Goal: Task Accomplishment & Management: Use online tool/utility

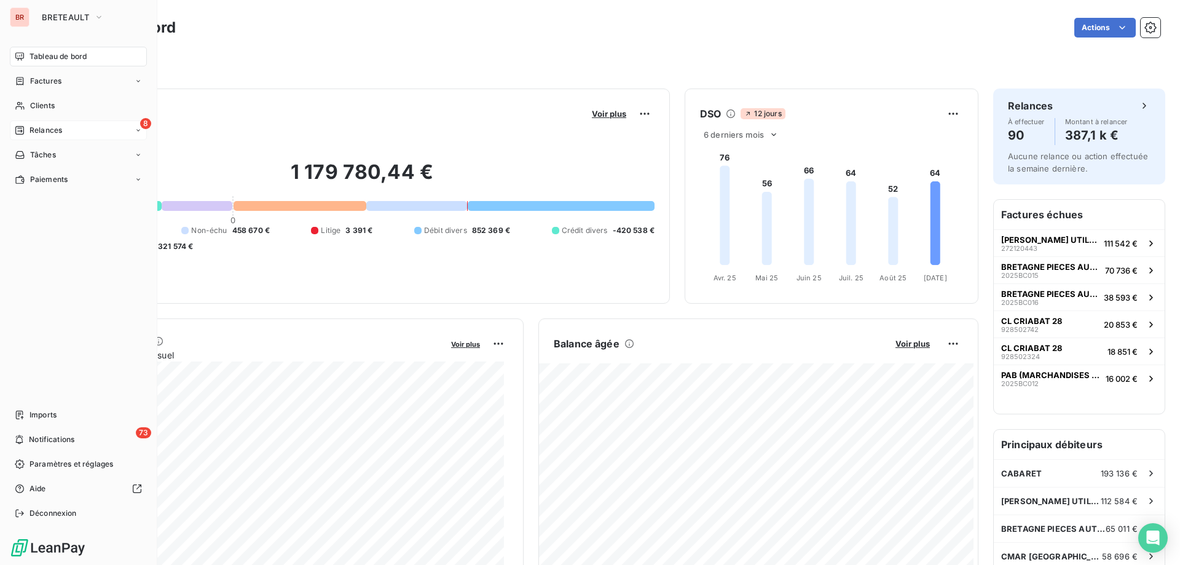
click at [53, 130] on span "Relances" at bounding box center [45, 130] width 33 height 11
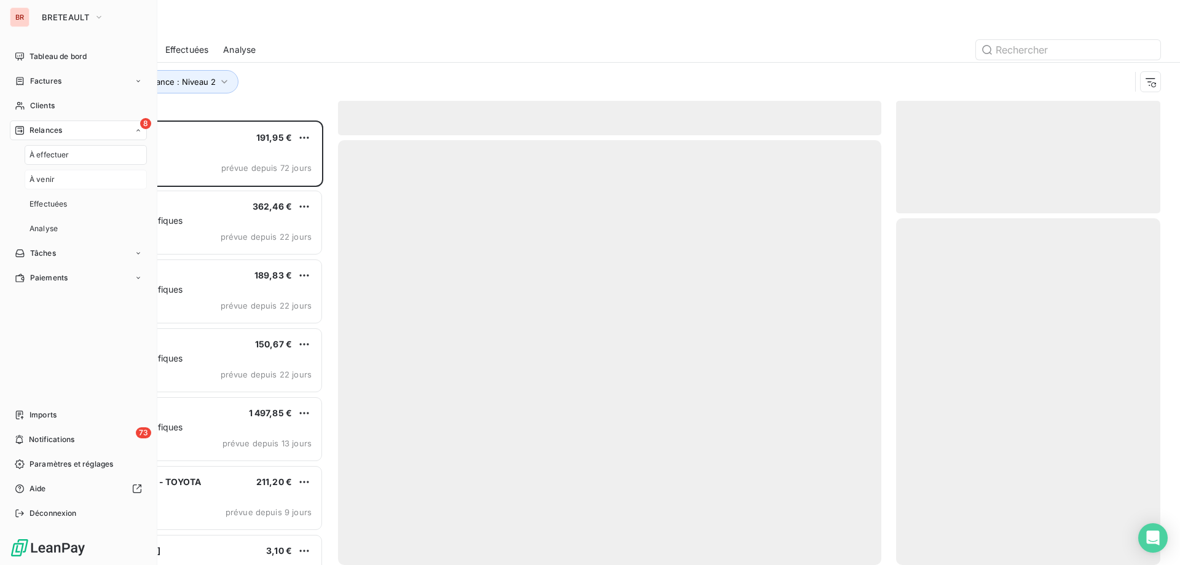
scroll to position [435, 255]
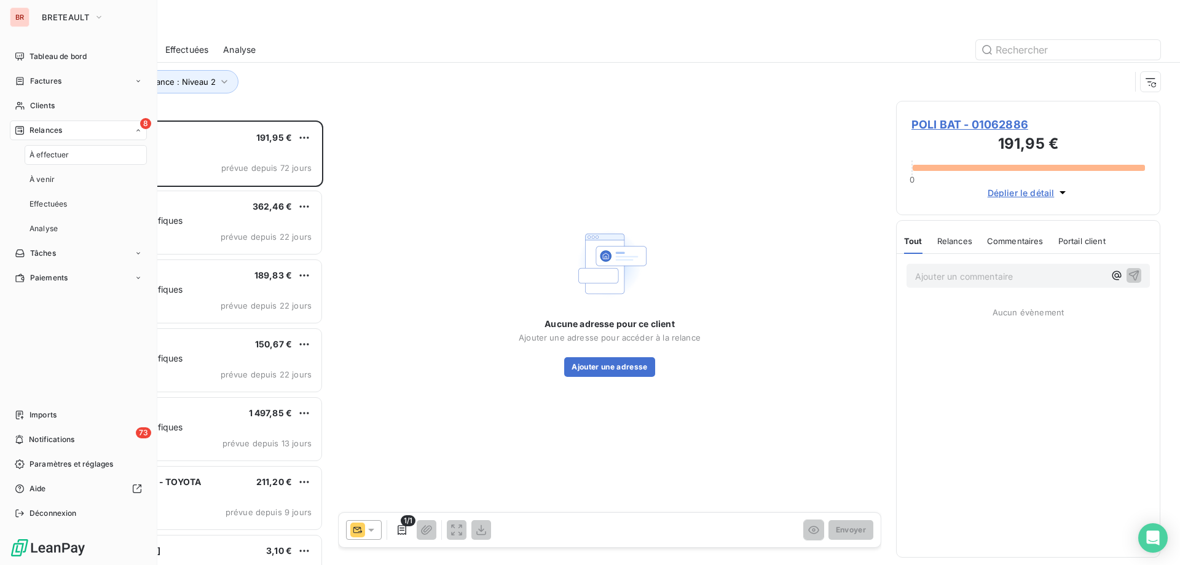
click at [56, 158] on span "À effectuer" at bounding box center [49, 154] width 40 height 11
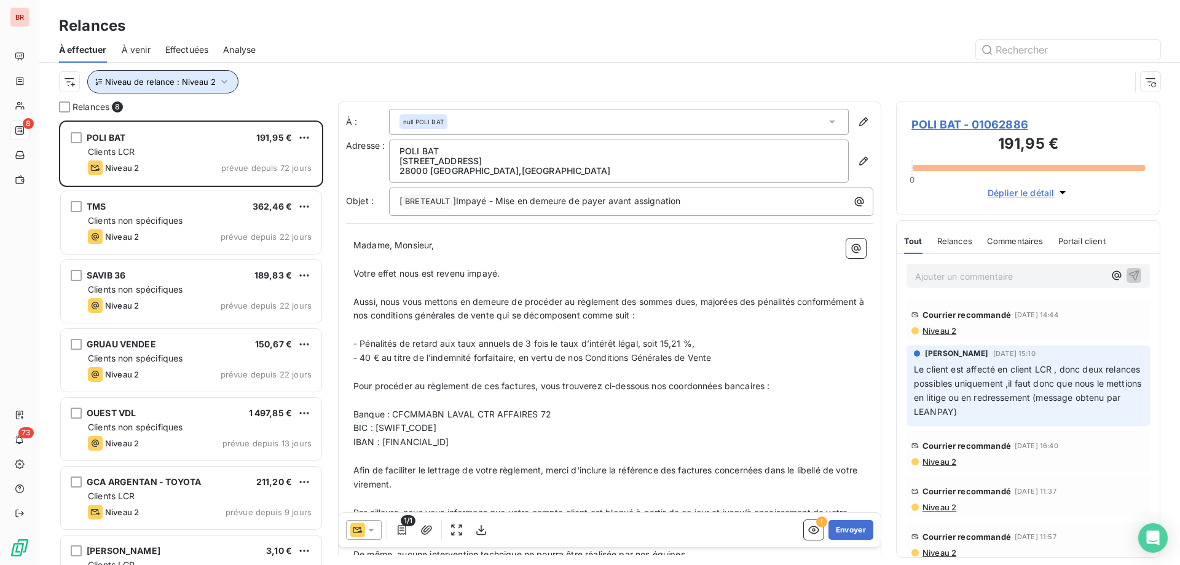
click at [174, 87] on button "Niveau de relance : Niveau 2" at bounding box center [162, 81] width 151 height 23
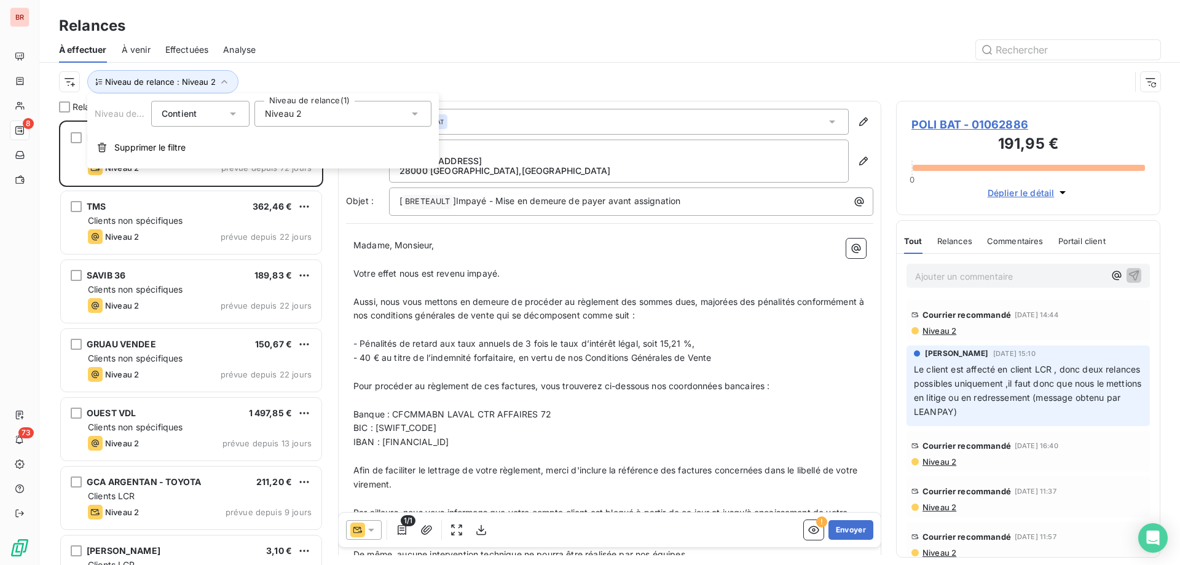
click at [318, 112] on div "Niveau 2" at bounding box center [342, 114] width 177 height 26
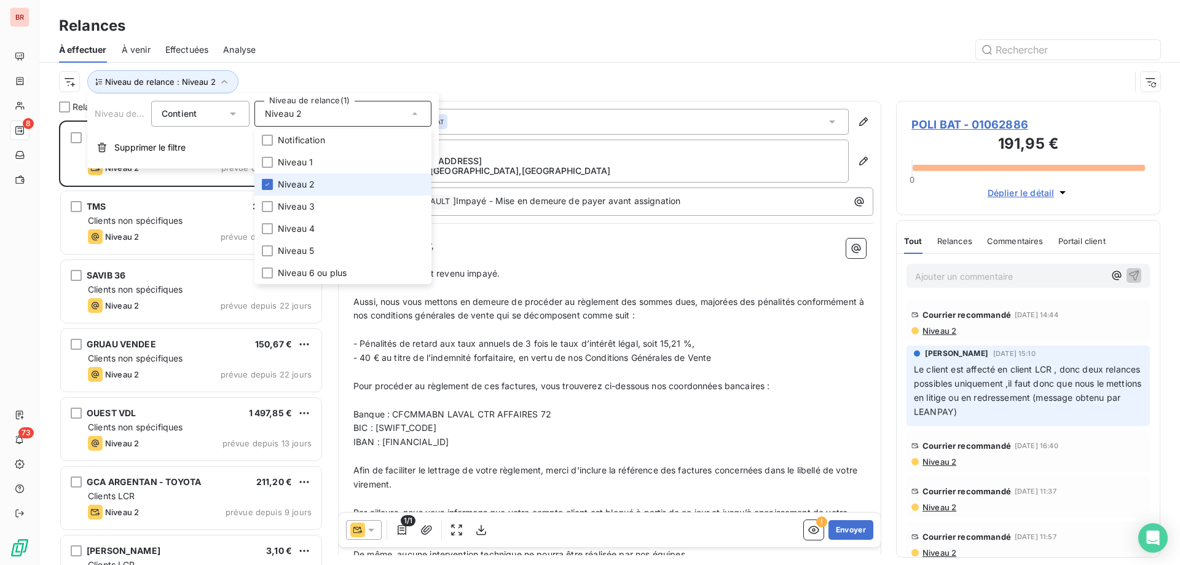
click at [294, 181] on span "Niveau 2" at bounding box center [296, 184] width 37 height 12
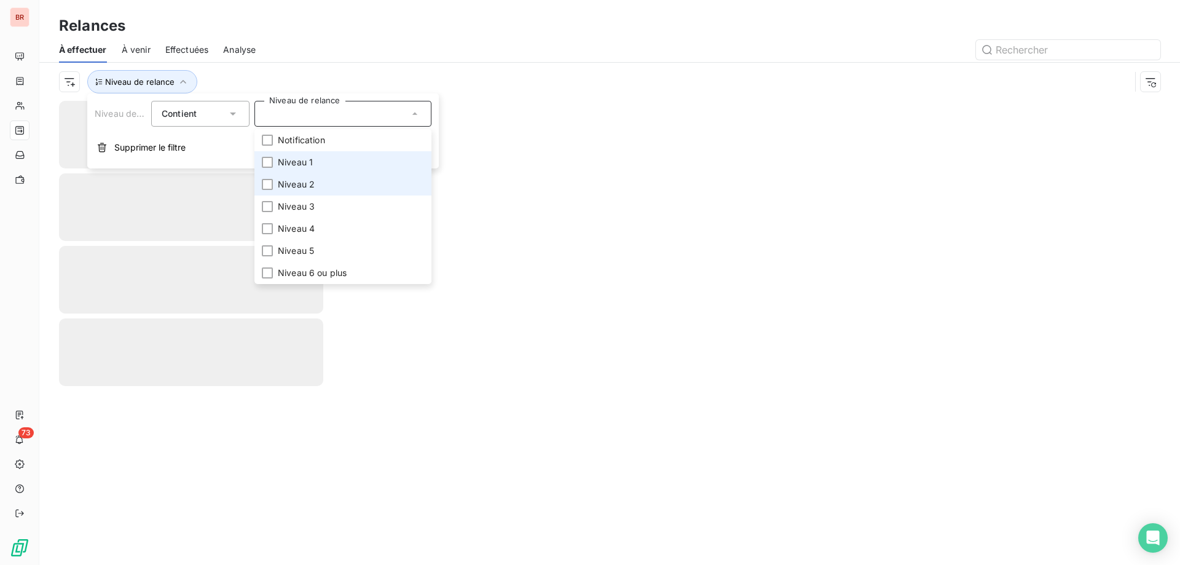
click at [292, 163] on span "Niveau 1" at bounding box center [295, 162] width 35 height 12
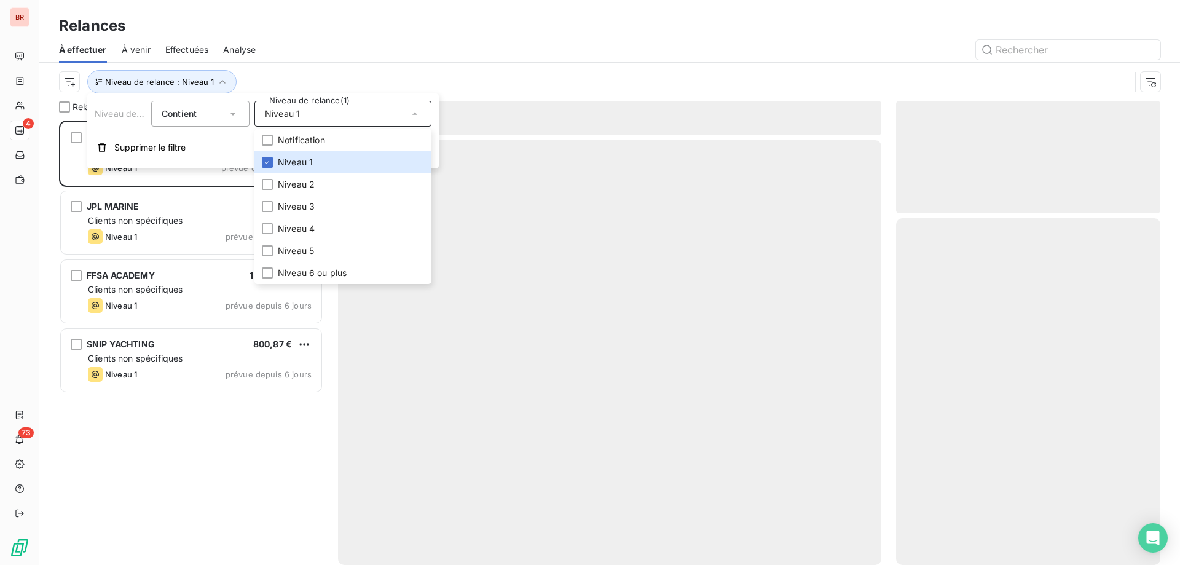
scroll to position [435, 255]
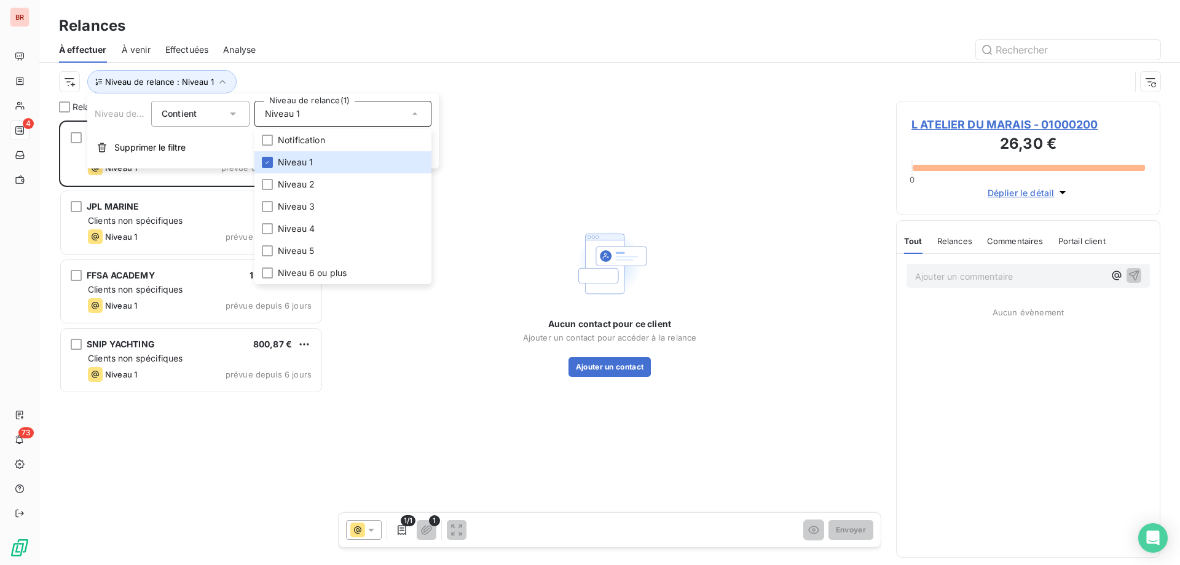
click at [335, 42] on div at bounding box center [715, 50] width 890 height 20
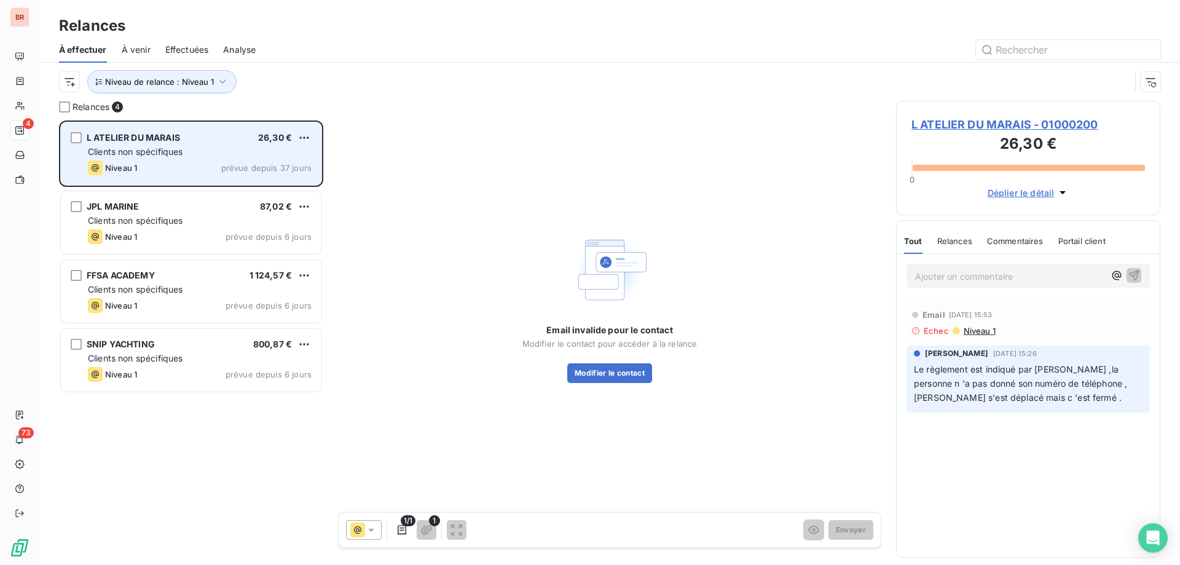
click at [196, 155] on div "Clients non spécifiques" at bounding box center [200, 152] width 224 height 12
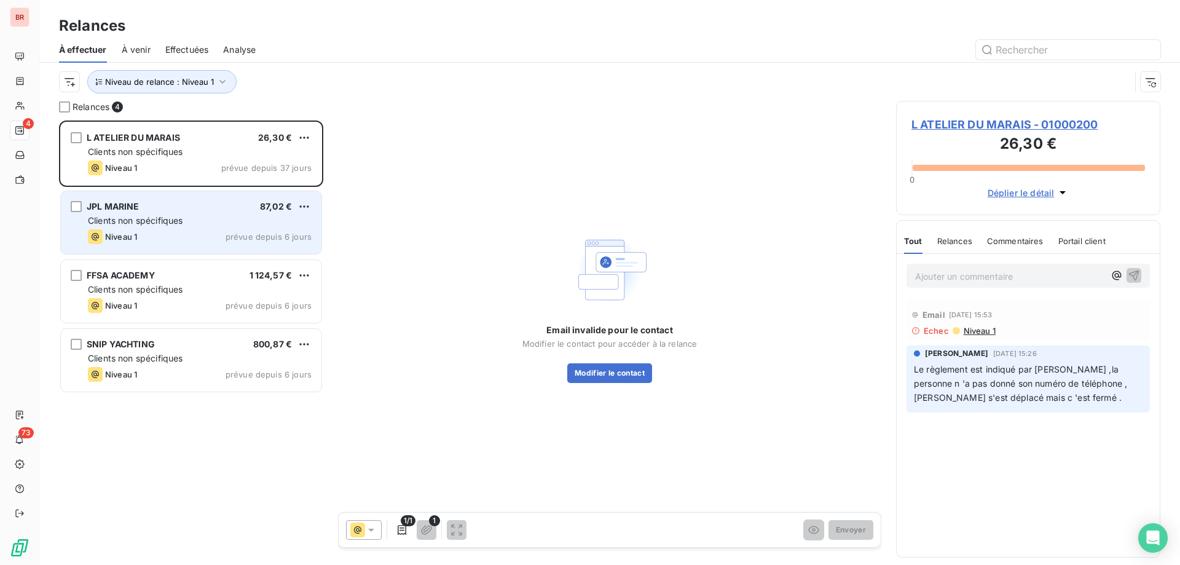
click at [165, 206] on div "JPL MARINE 87,02 €" at bounding box center [200, 206] width 224 height 11
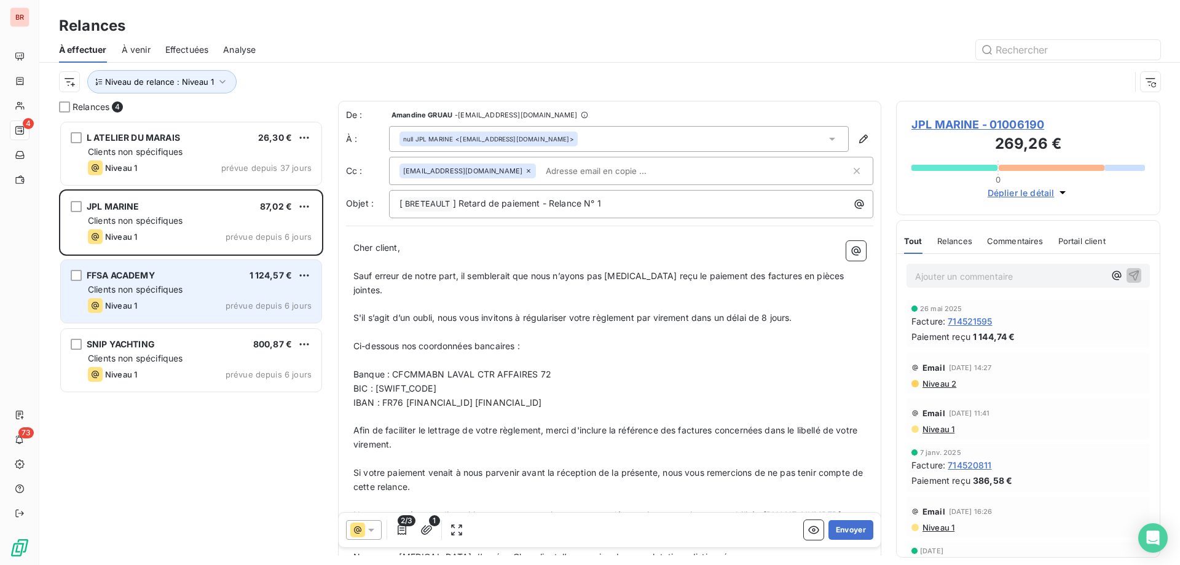
click at [202, 284] on div "Clients non spécifiques" at bounding box center [200, 289] width 224 height 12
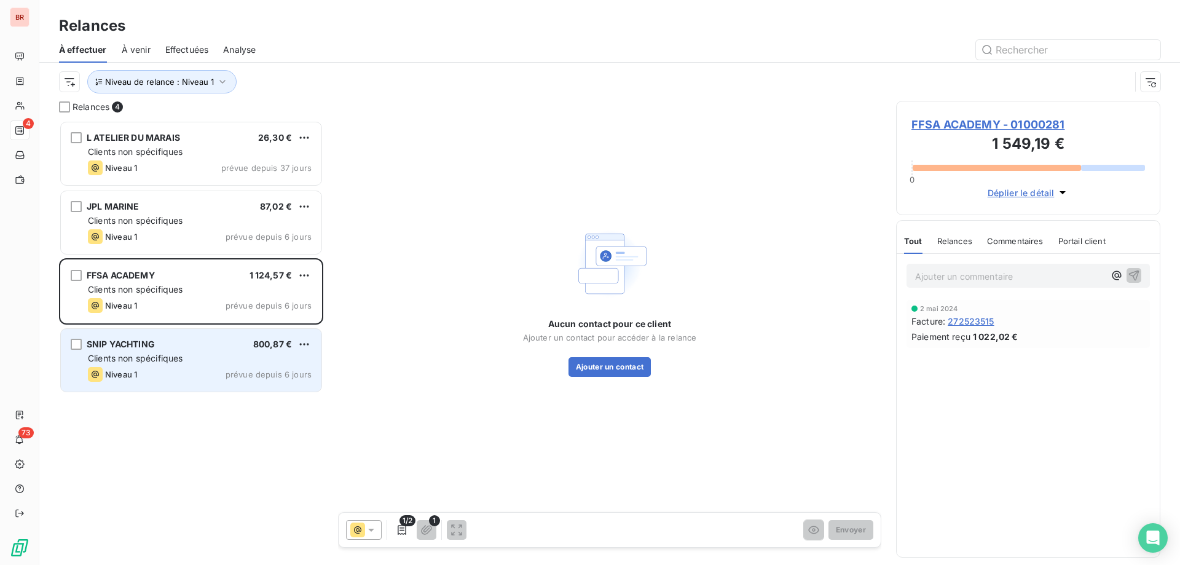
click at [164, 344] on div "SNIP YACHTING 800,87 €" at bounding box center [200, 344] width 224 height 11
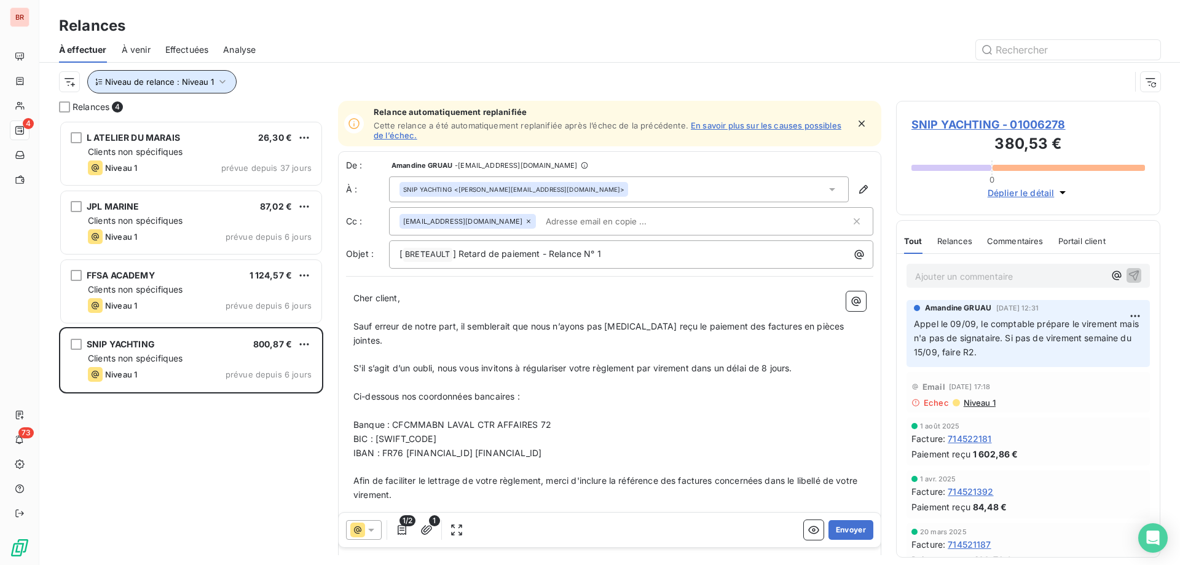
click at [183, 80] on span "Niveau de relance : Niveau 1" at bounding box center [159, 82] width 109 height 10
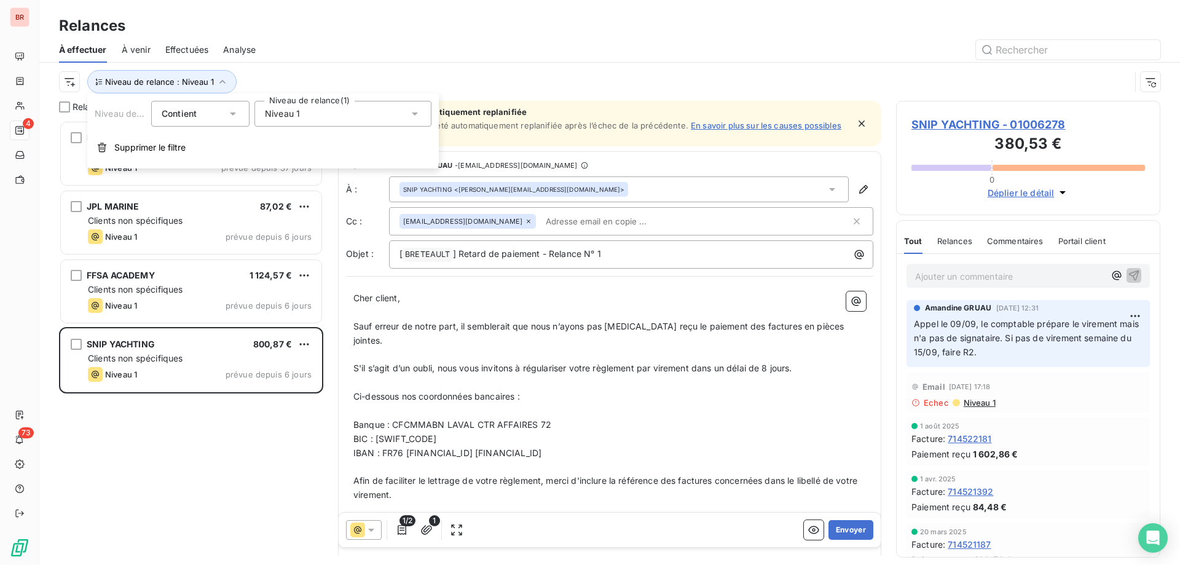
click at [304, 112] on div "Niveau 1" at bounding box center [342, 114] width 177 height 26
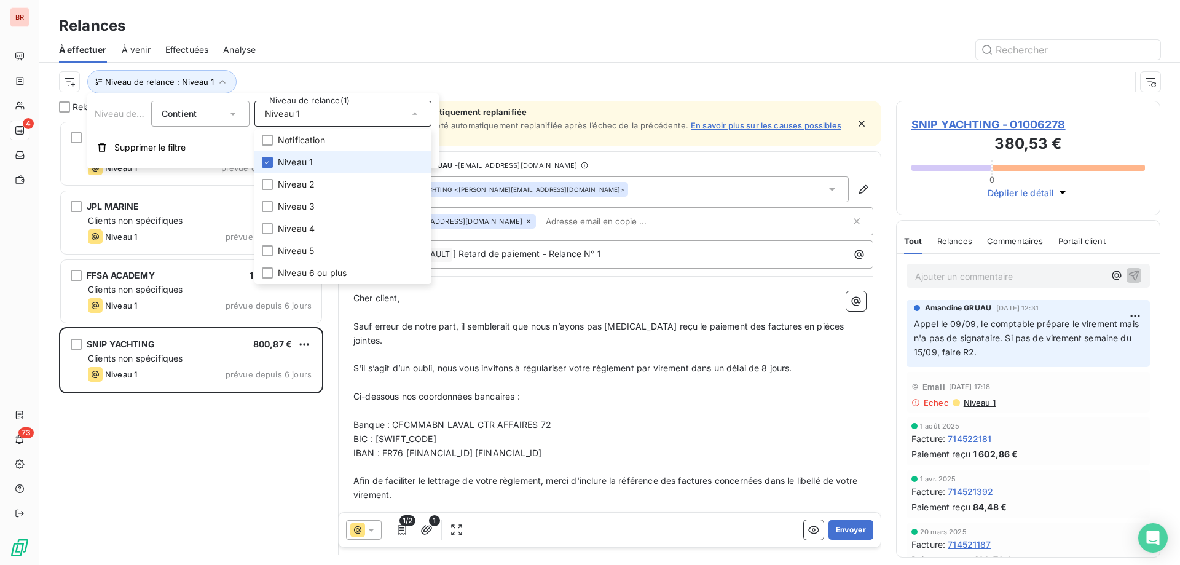
click at [303, 165] on span "Niveau 1" at bounding box center [295, 162] width 35 height 12
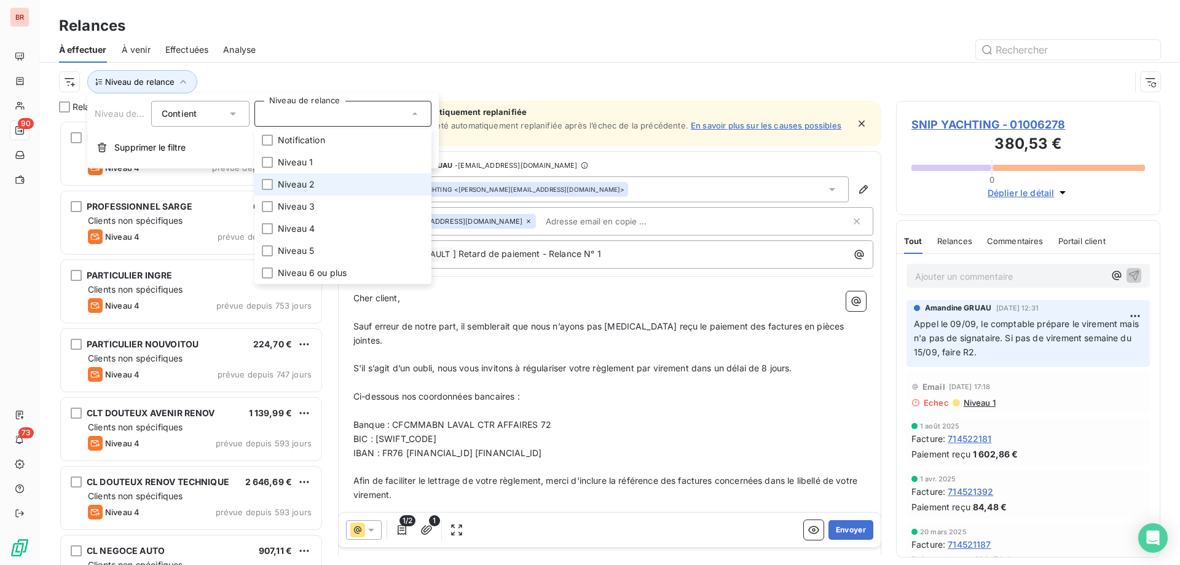
click at [303, 181] on span "Niveau 2" at bounding box center [296, 184] width 37 height 12
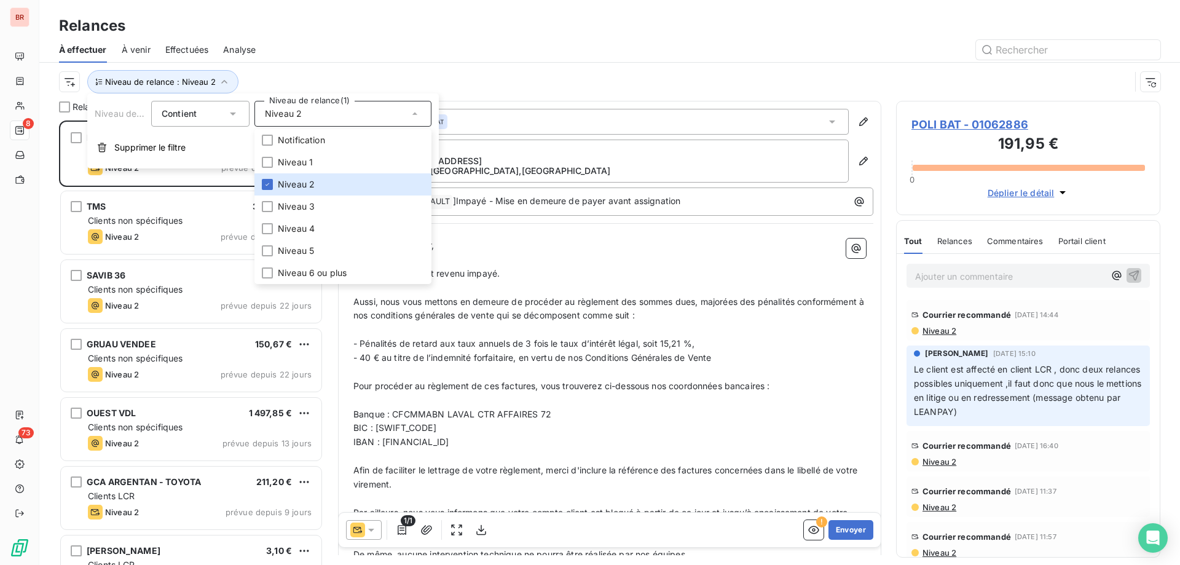
click at [339, 38] on div "À effectuer À venir Effectuées Analyse" at bounding box center [609, 50] width 1140 height 26
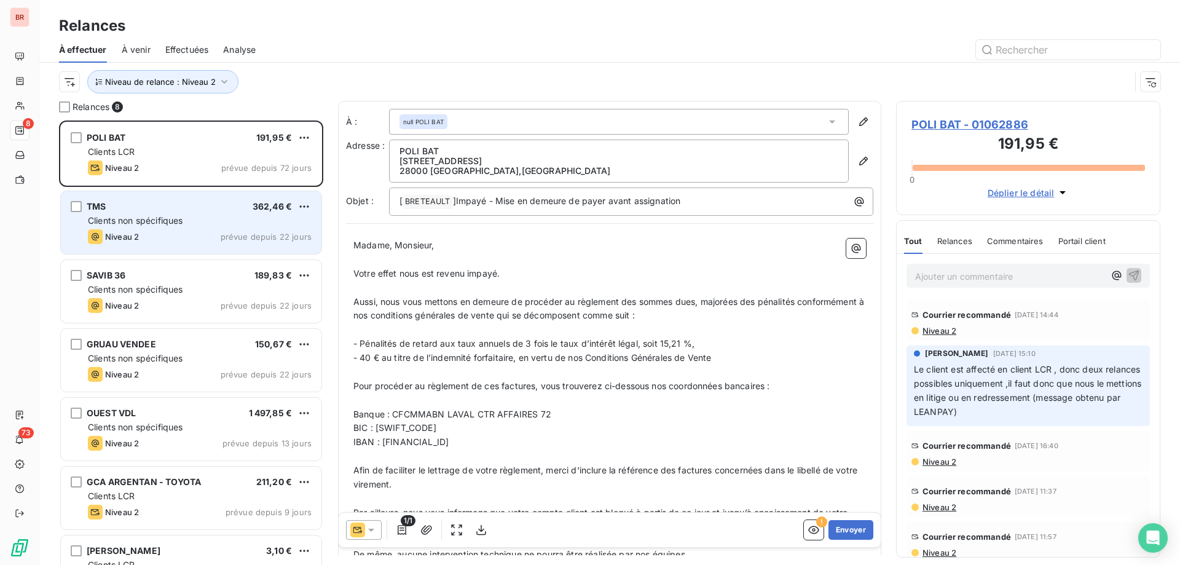
click at [190, 219] on div "Clients non spécifiques" at bounding box center [200, 220] width 224 height 12
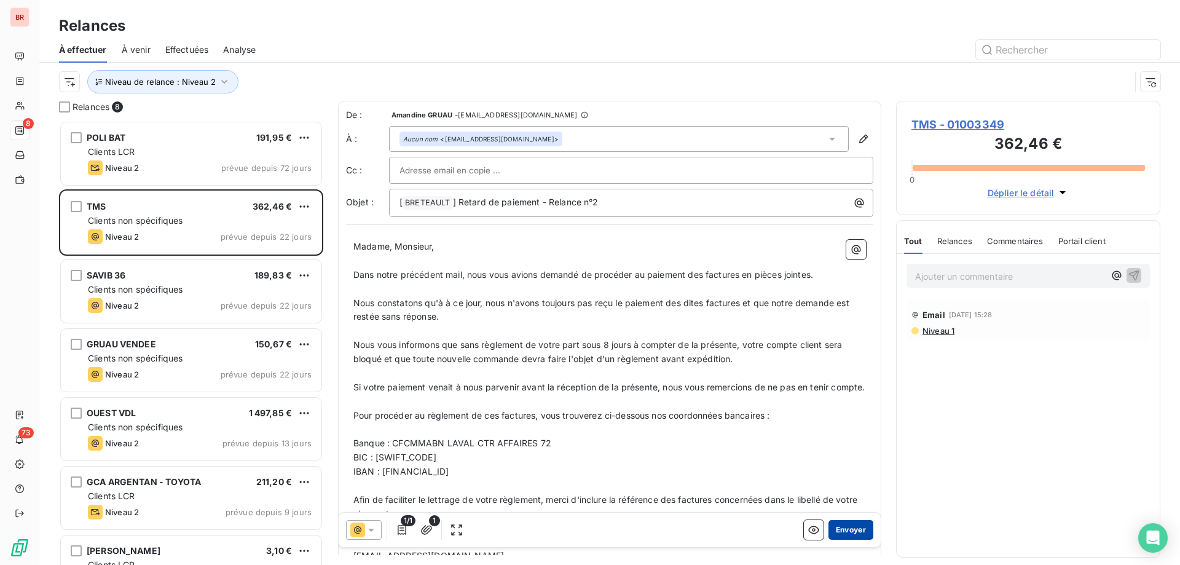
click at [834, 525] on button "Envoyer" at bounding box center [850, 530] width 45 height 20
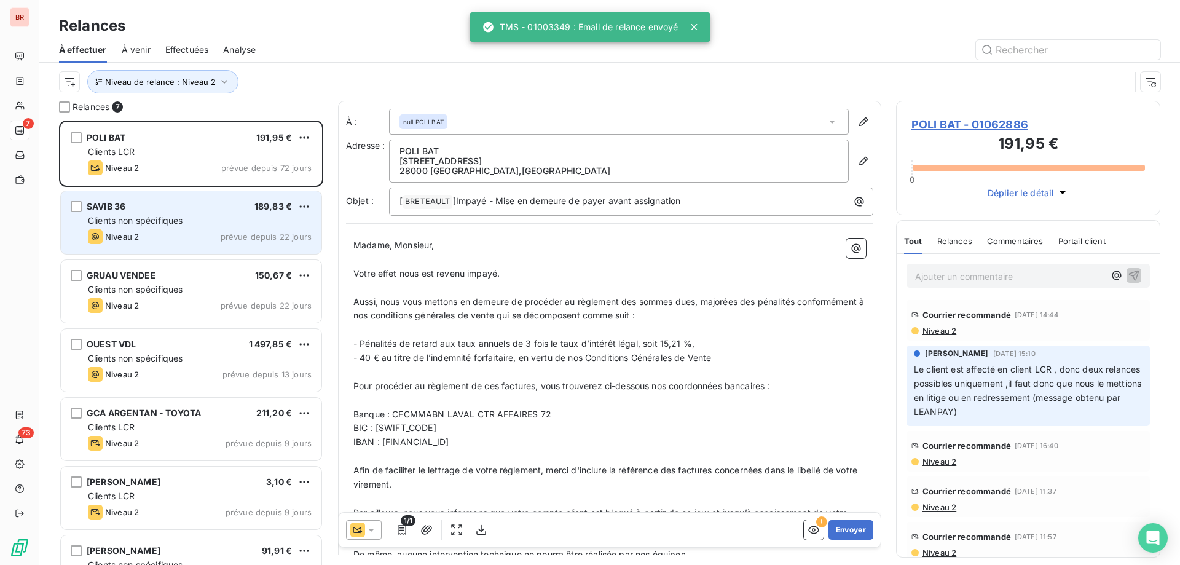
click at [187, 213] on div "SAVIB 36 189,83 € Clients non spécifiques Niveau 2 prévue depuis 22 jours" at bounding box center [191, 222] width 260 height 63
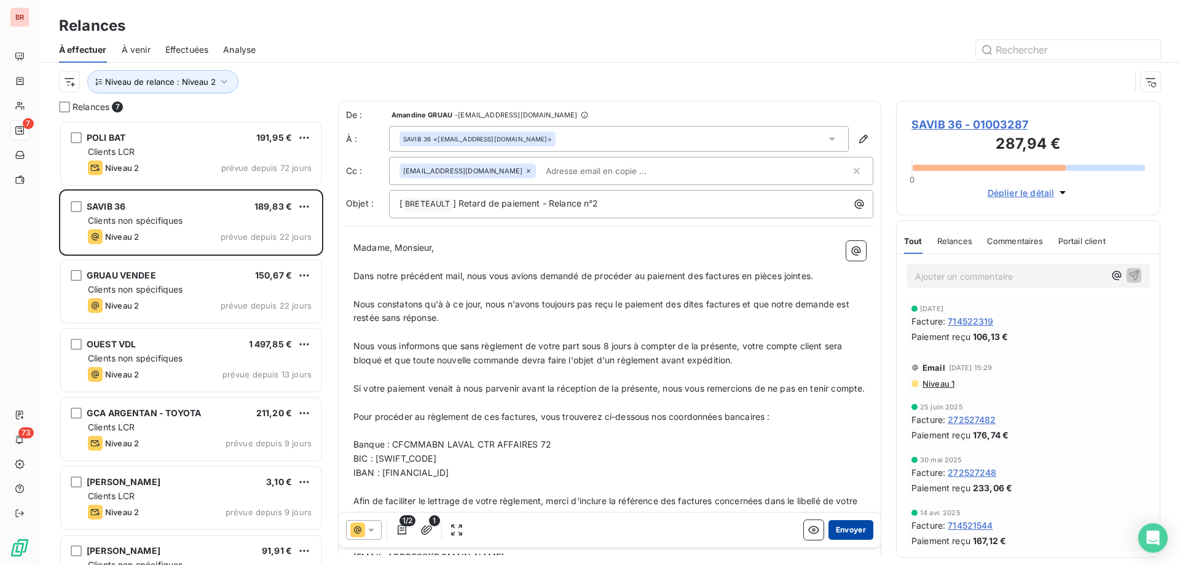
click at [851, 532] on button "Envoyer" at bounding box center [850, 530] width 45 height 20
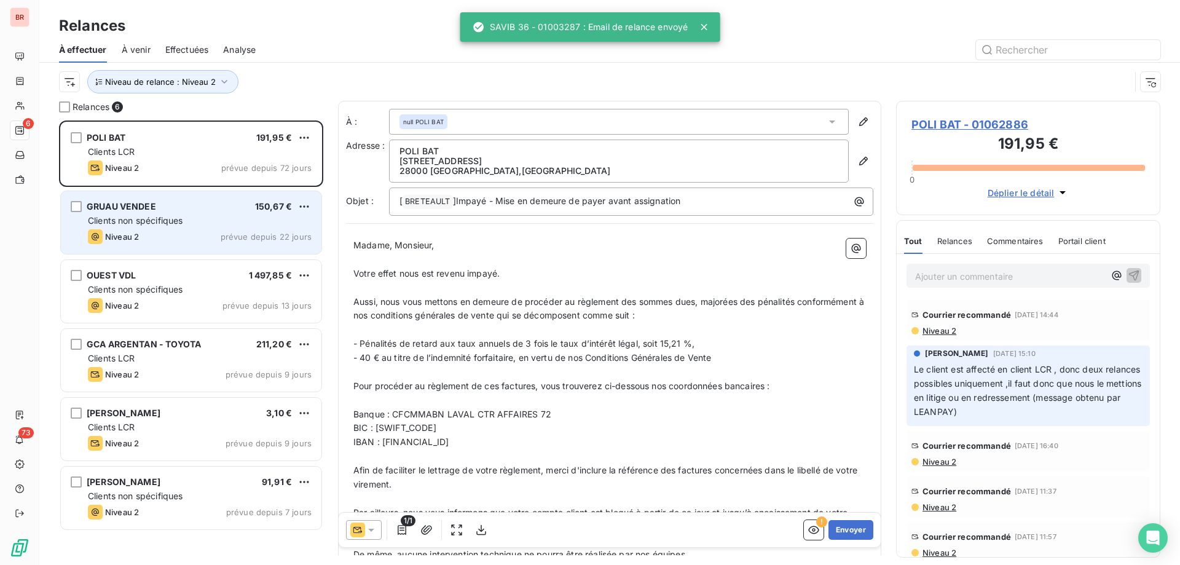
click at [162, 203] on div "GRUAU VENDEE 150,67 €" at bounding box center [200, 206] width 224 height 11
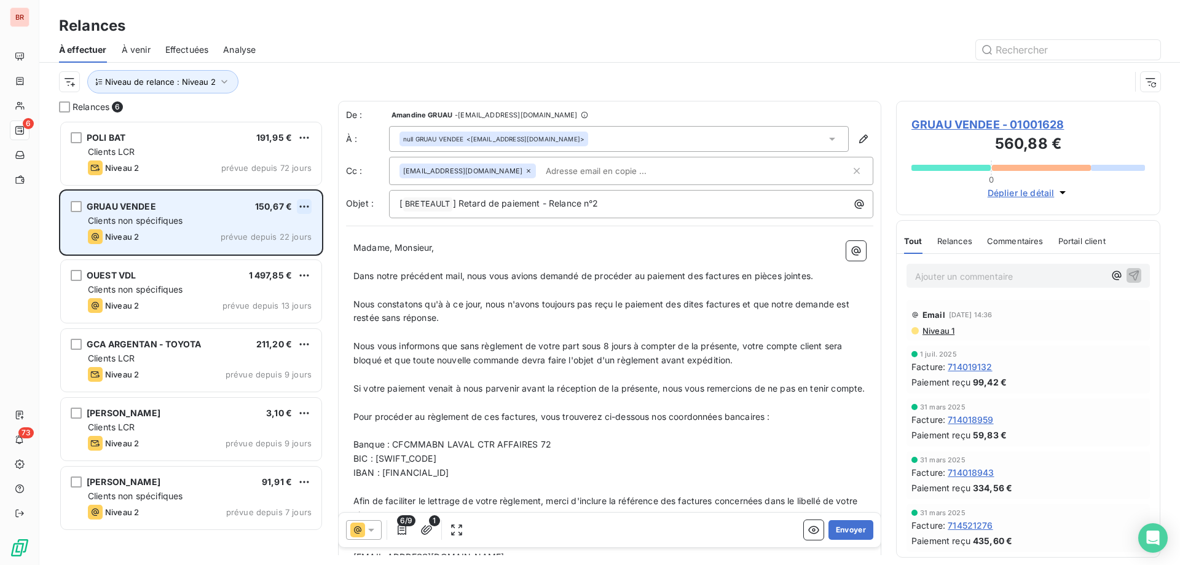
click at [305, 205] on html "BR 6 73 Relances À effectuer À venir Effectuées Analyse Niveau de relance : Niv…" at bounding box center [590, 282] width 1180 height 565
click at [241, 255] on div "Passer cette action" at bounding box center [251, 253] width 110 height 20
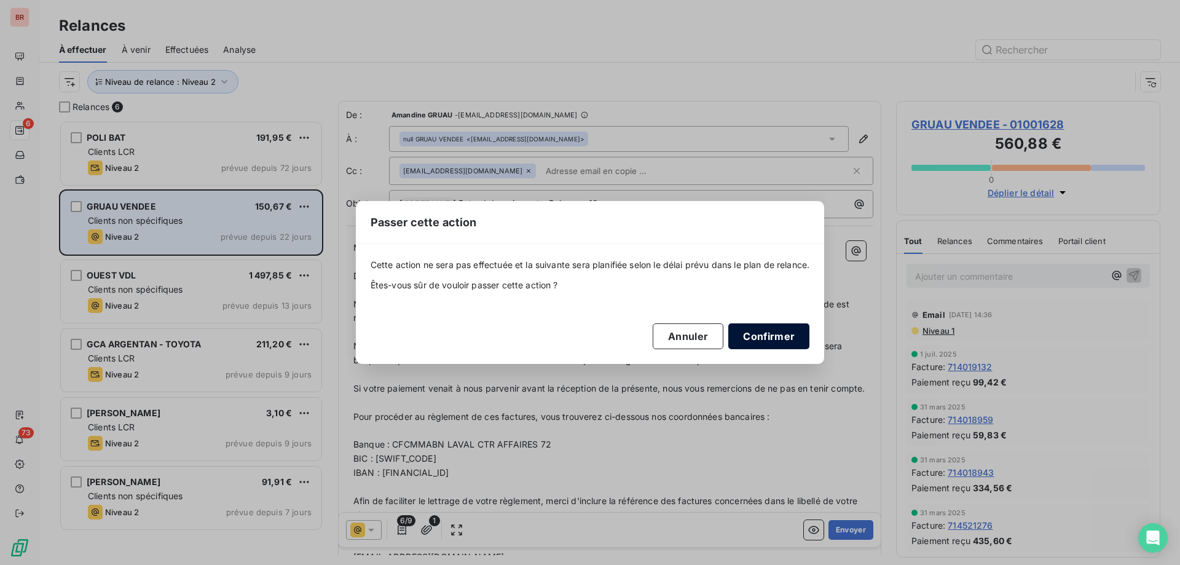
click at [779, 338] on button "Confirmer" at bounding box center [768, 336] width 81 height 26
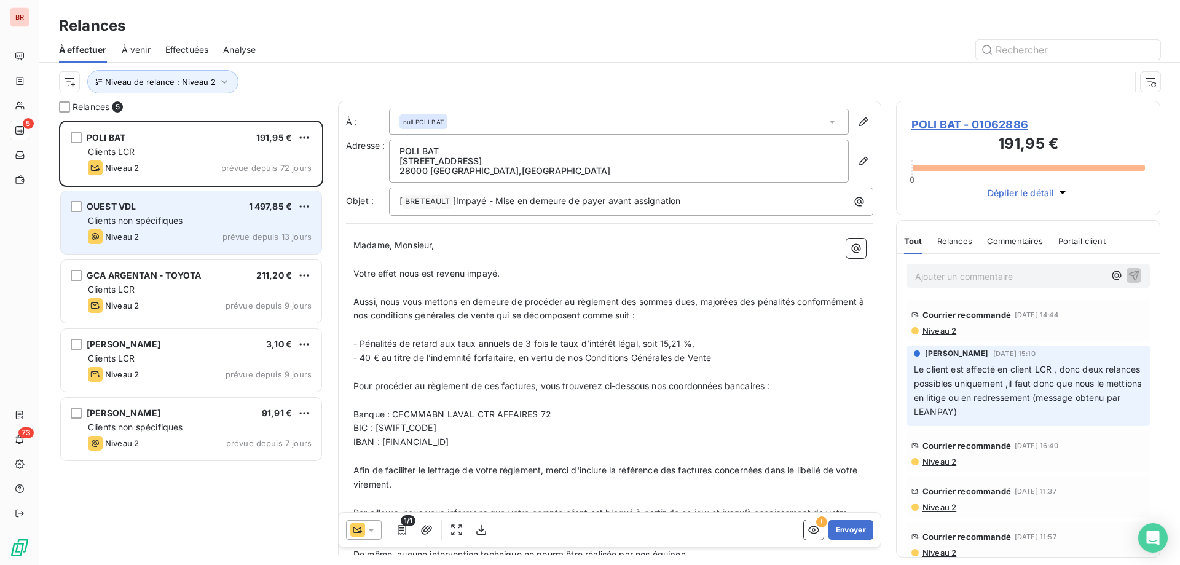
click at [217, 206] on div "OUEST VDL 1 497,85 €" at bounding box center [200, 206] width 224 height 11
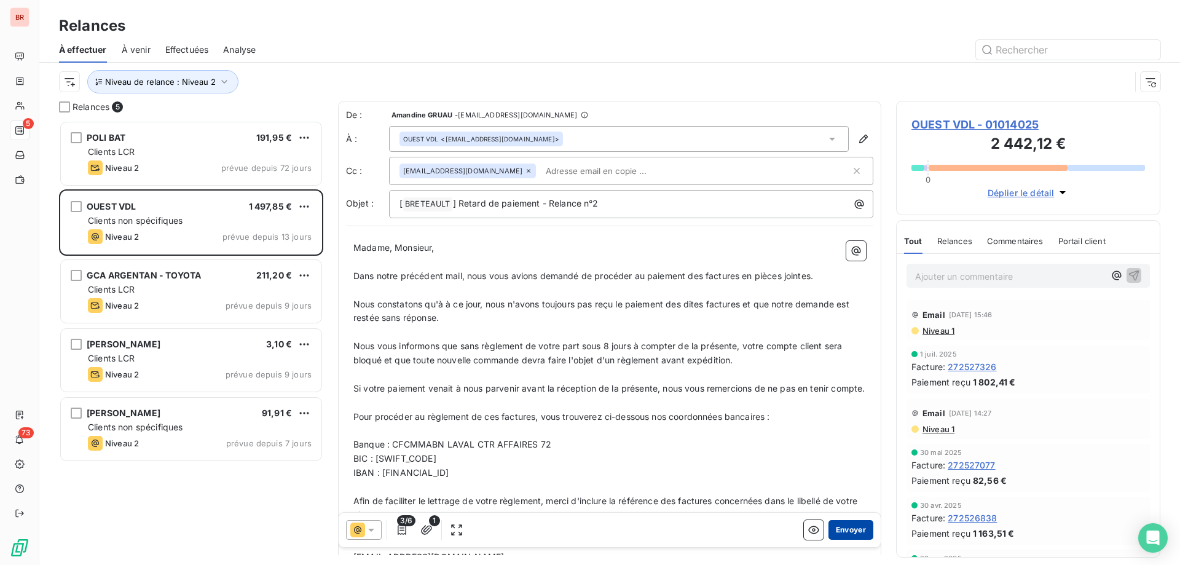
click at [853, 531] on button "Envoyer" at bounding box center [850, 530] width 45 height 20
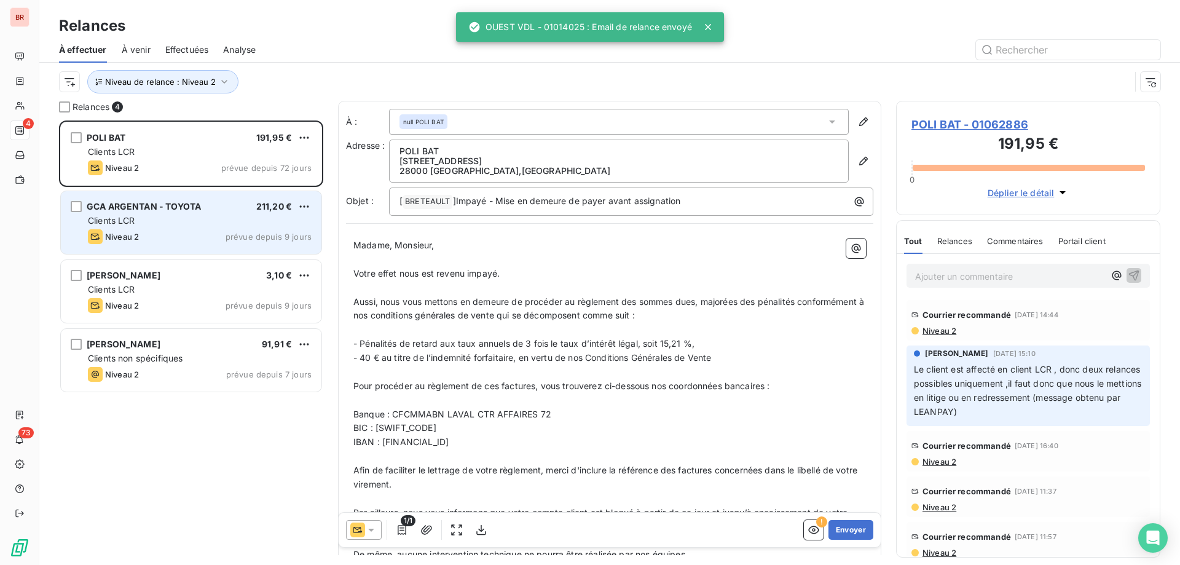
click at [159, 218] on div "Clients LCR" at bounding box center [200, 220] width 224 height 12
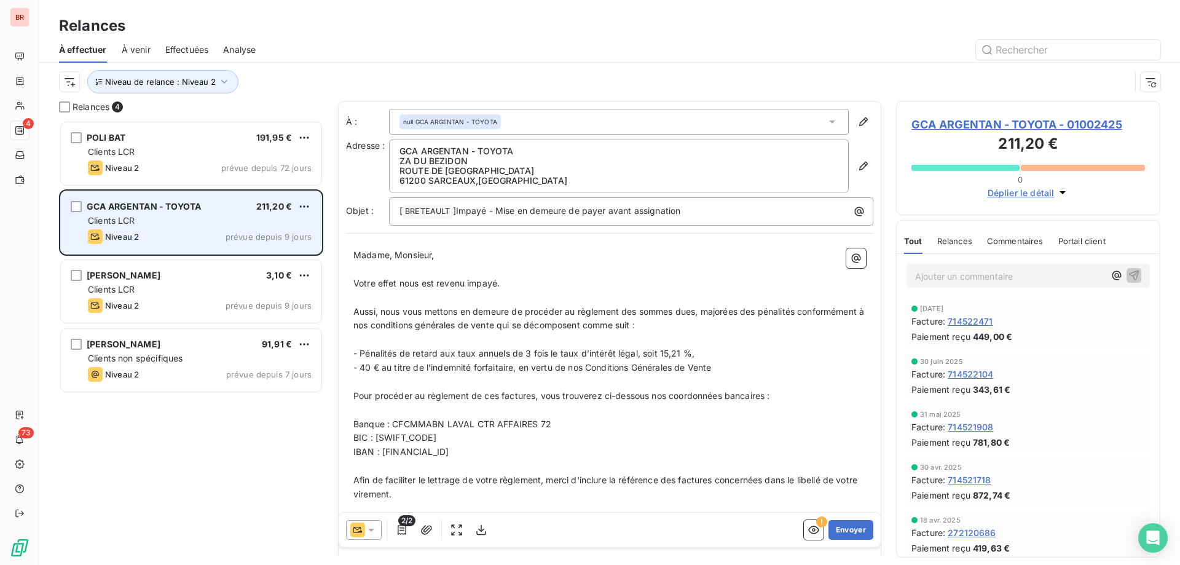
click at [301, 198] on div "GCA ARGENTAN - TOYOTA 211,20 € Clients LCR Niveau 2 prévue depuis 9 jours" at bounding box center [191, 222] width 260 height 63
click at [308, 206] on html "BR 4 73 Relances À effectuer À venir Effectuées Analyse Niveau de relance : Niv…" at bounding box center [590, 282] width 1180 height 565
click at [250, 255] on div "Passer cette action" at bounding box center [251, 253] width 110 height 20
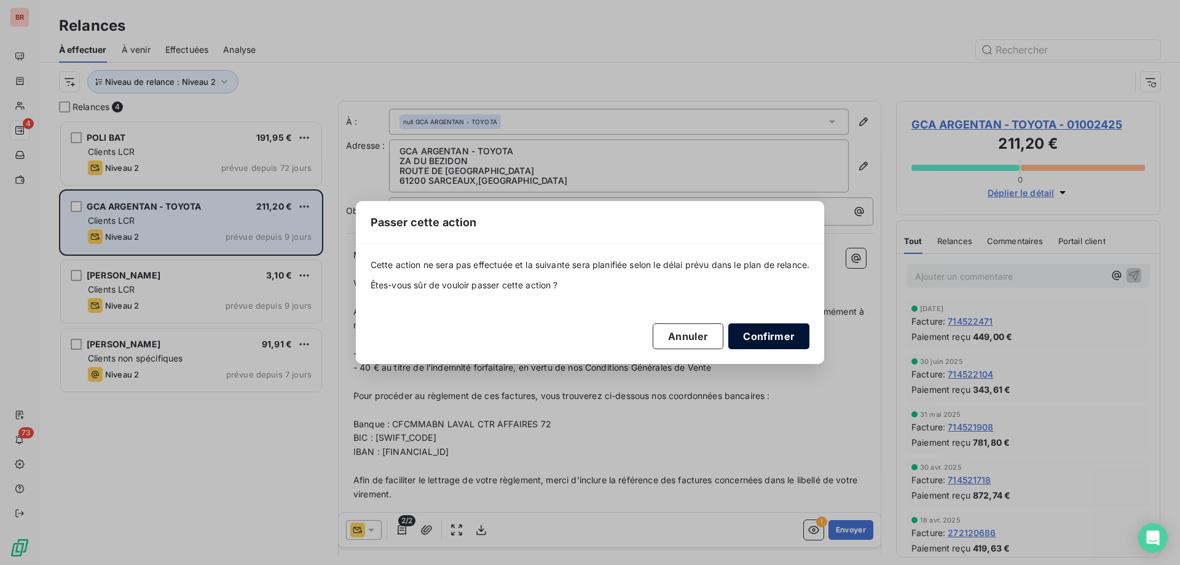
click at [784, 332] on button "Confirmer" at bounding box center [768, 336] width 81 height 26
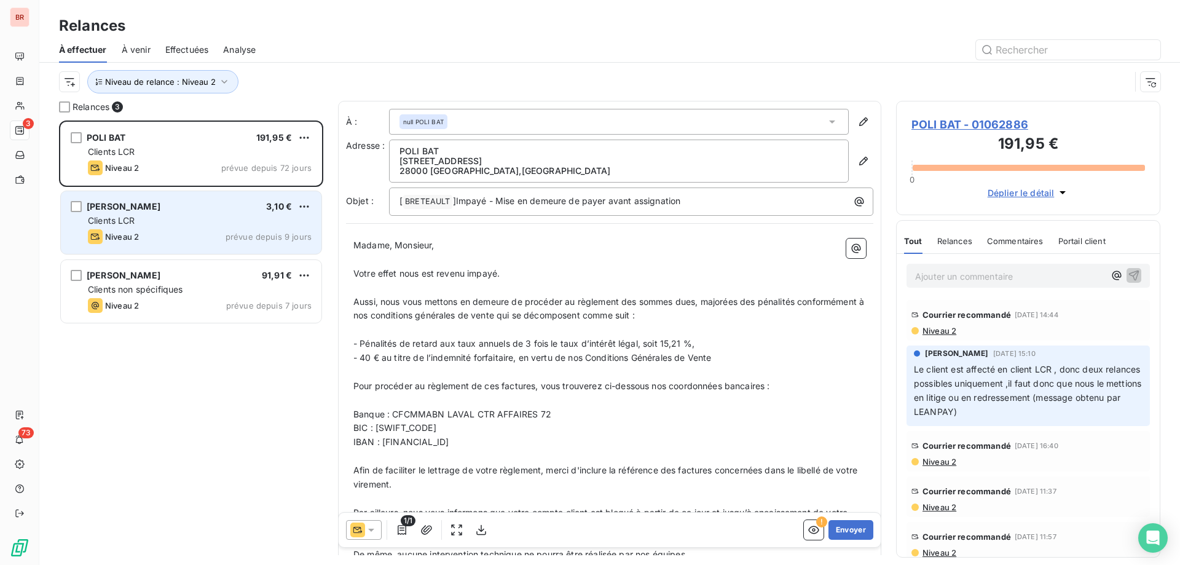
click at [162, 212] on div "[PERSON_NAME] 3,10 € Clients LCR Niveau 2 prévue depuis 9 jours" at bounding box center [191, 222] width 260 height 63
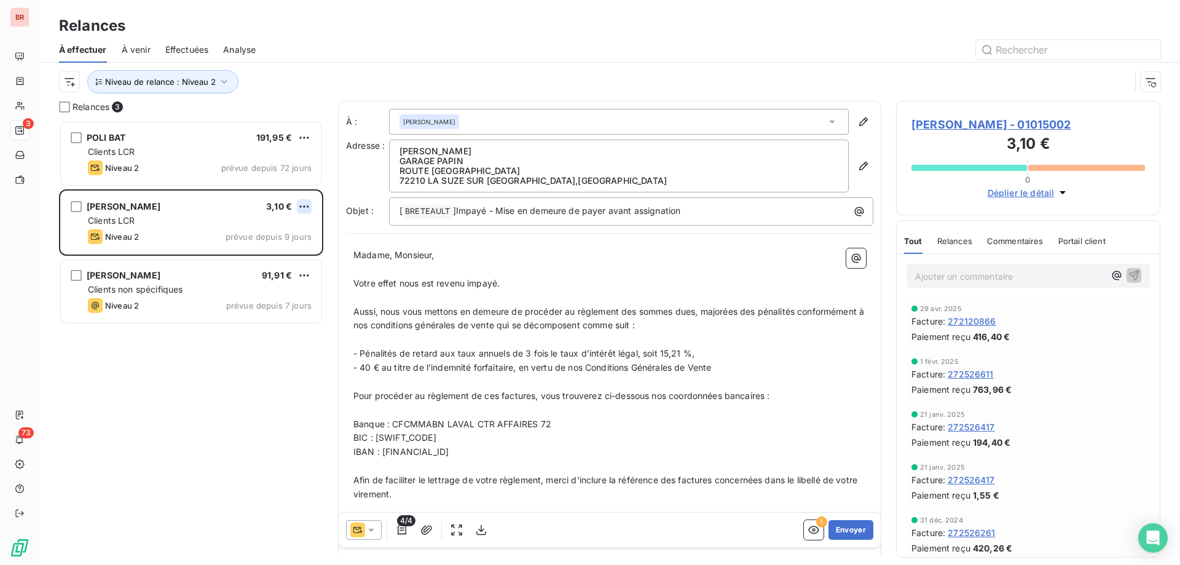
click at [304, 201] on html "BR 3 73 Relances À effectuer À venir Effectuées Analyse Niveau de relance : Niv…" at bounding box center [590, 282] width 1180 height 565
click at [262, 251] on div "Passer cette action" at bounding box center [251, 253] width 110 height 20
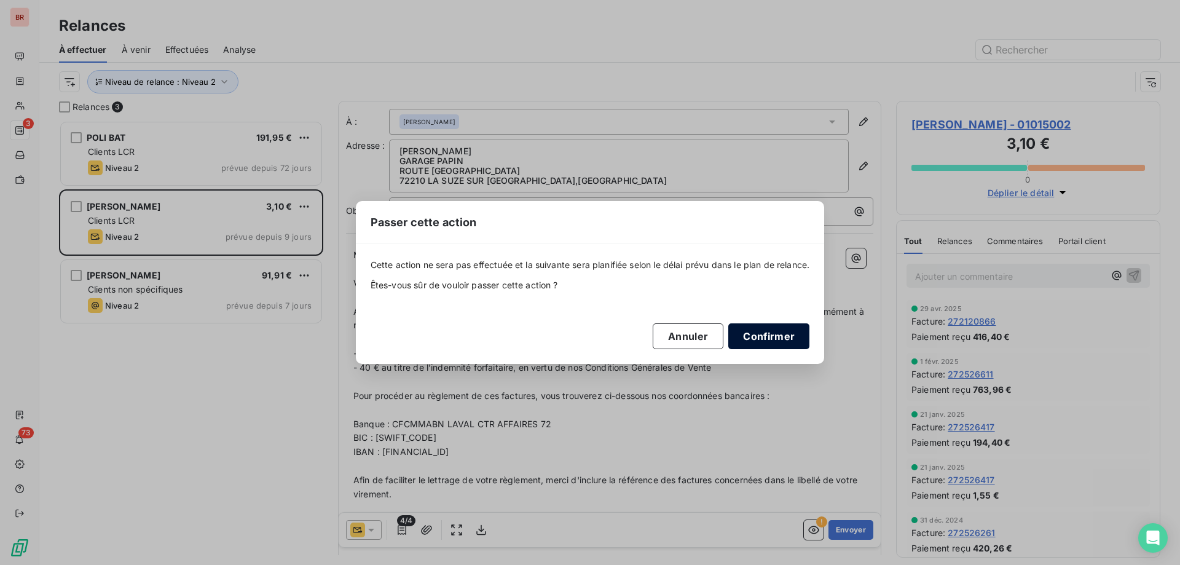
click at [776, 329] on button "Confirmer" at bounding box center [768, 336] width 81 height 26
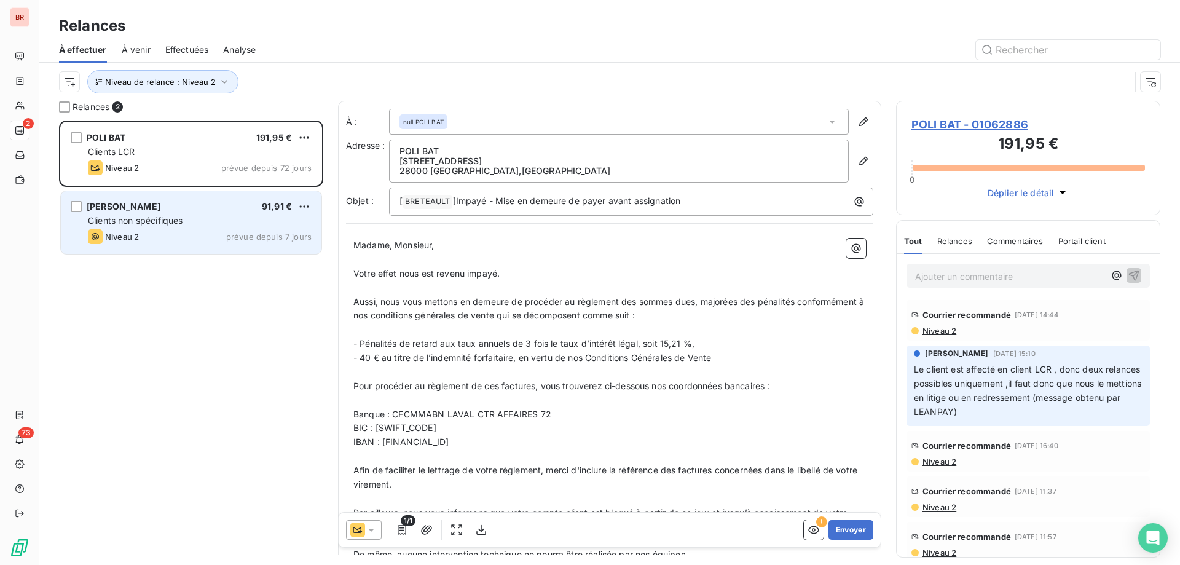
click at [162, 214] on div "Clients non spécifiques" at bounding box center [200, 220] width 224 height 12
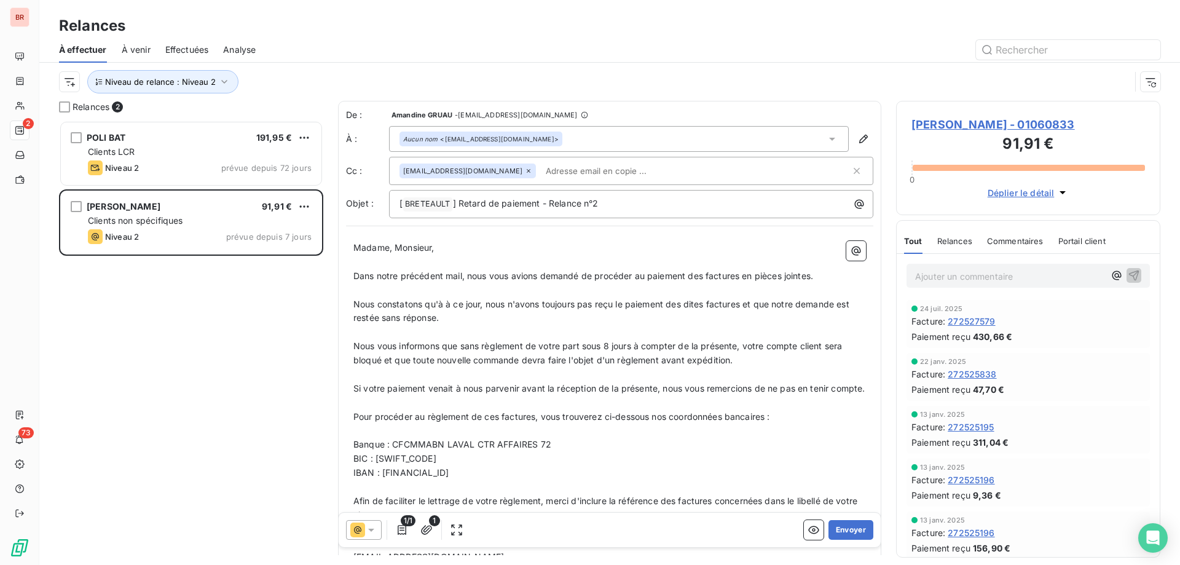
click at [367, 527] on icon at bounding box center [371, 529] width 12 height 12
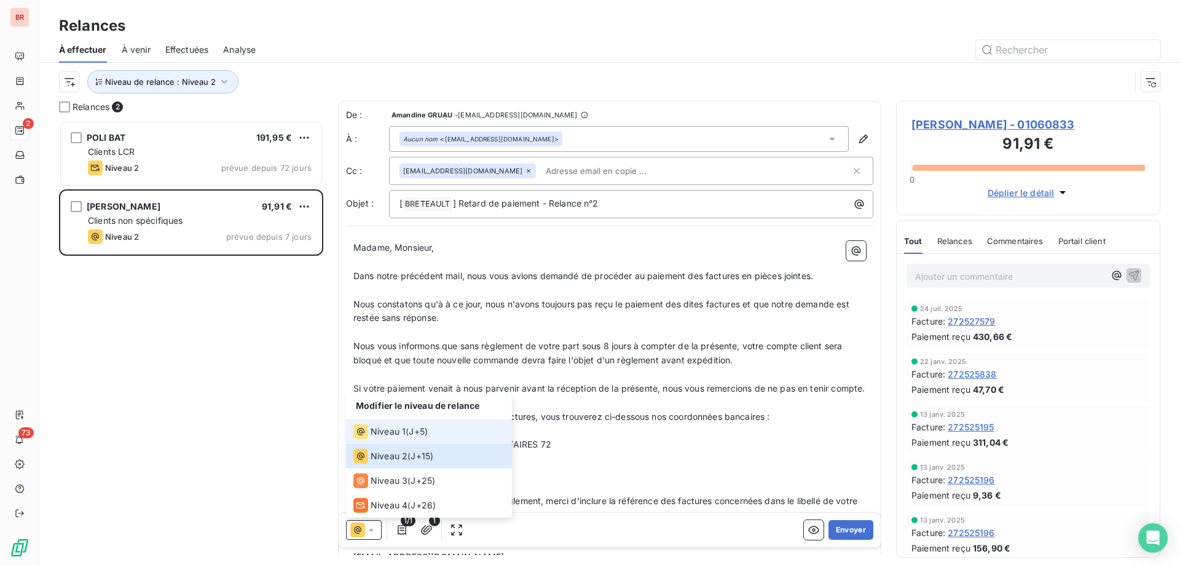
click at [390, 433] on span "Niveau 1" at bounding box center [387, 431] width 35 height 12
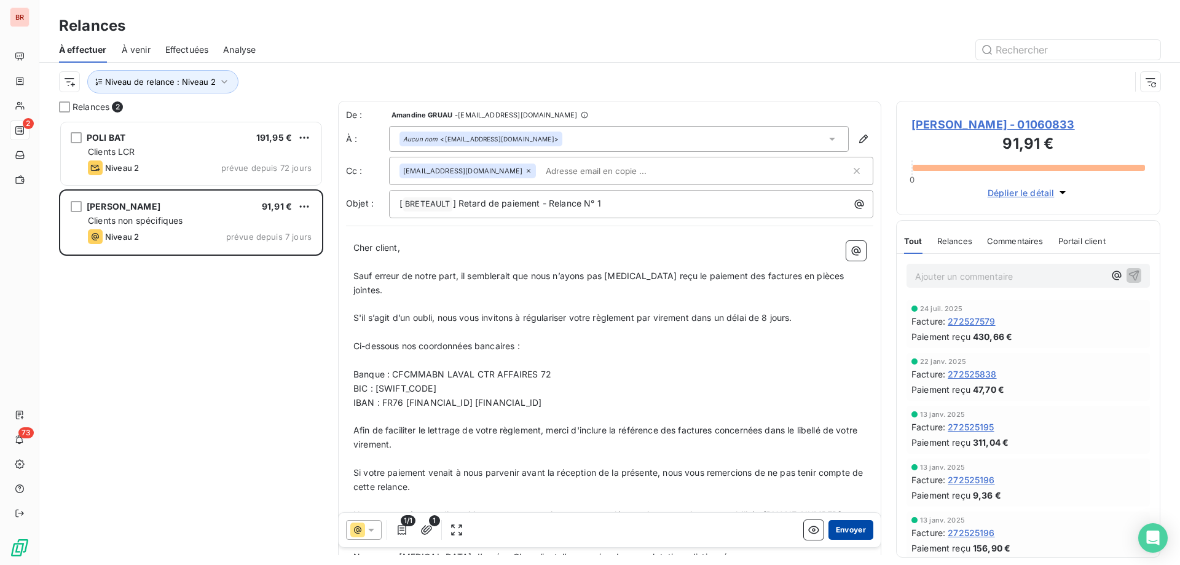
click at [848, 529] on button "Envoyer" at bounding box center [850, 530] width 45 height 20
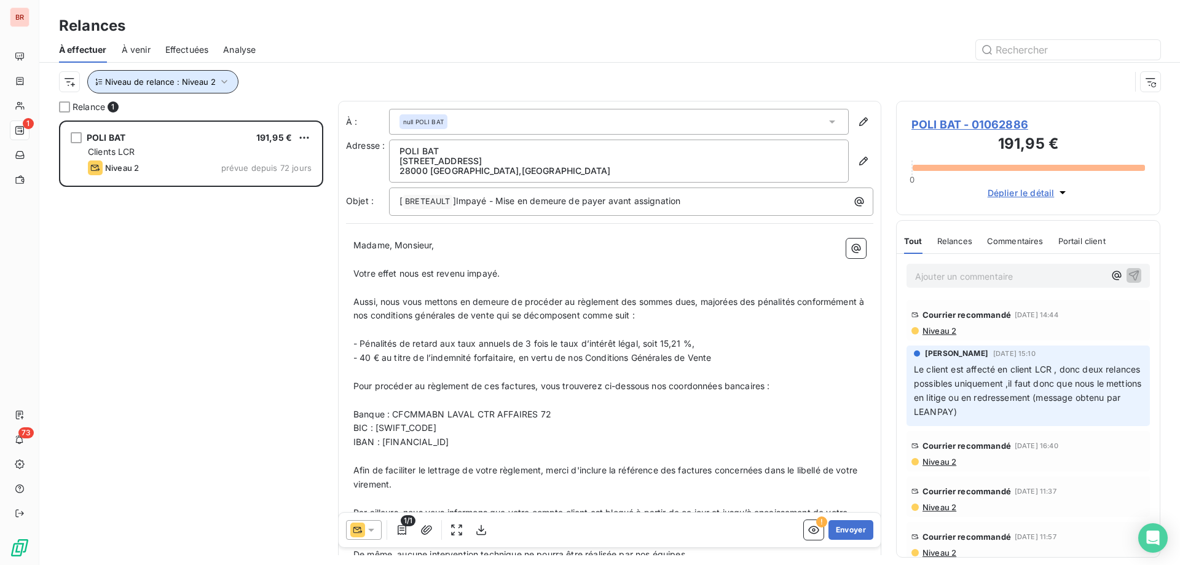
click at [197, 83] on span "Niveau de relance : Niveau 2" at bounding box center [160, 82] width 111 height 10
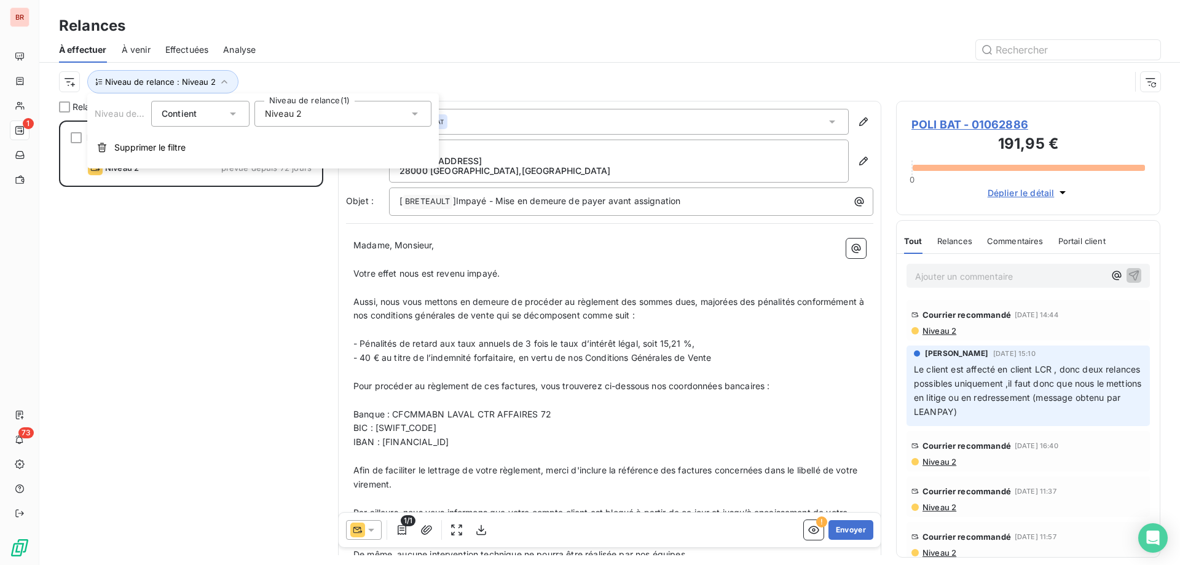
click at [301, 114] on span "Niveau 2" at bounding box center [283, 114] width 37 height 12
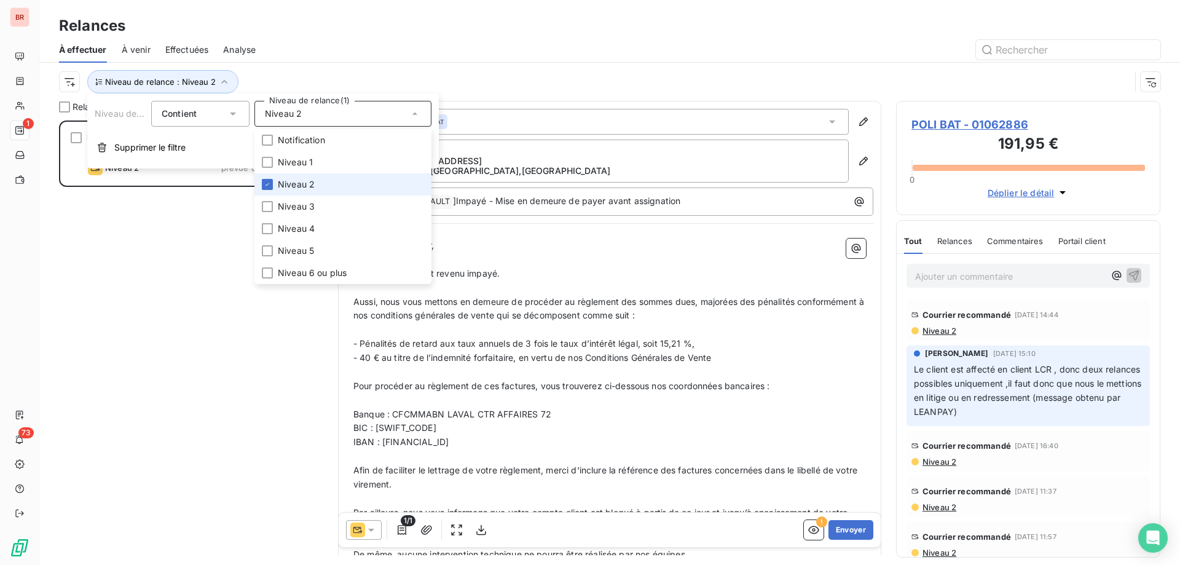
click at [293, 179] on span "Niveau 2" at bounding box center [296, 184] width 37 height 12
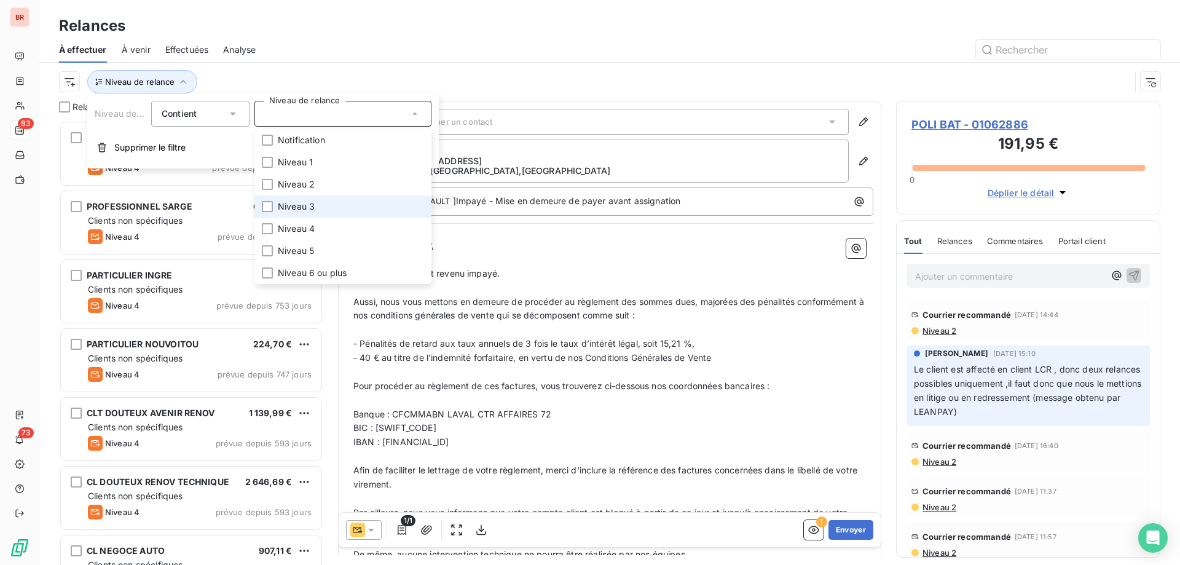
scroll to position [435, 255]
click at [285, 206] on span "Niveau 3" at bounding box center [296, 206] width 37 height 12
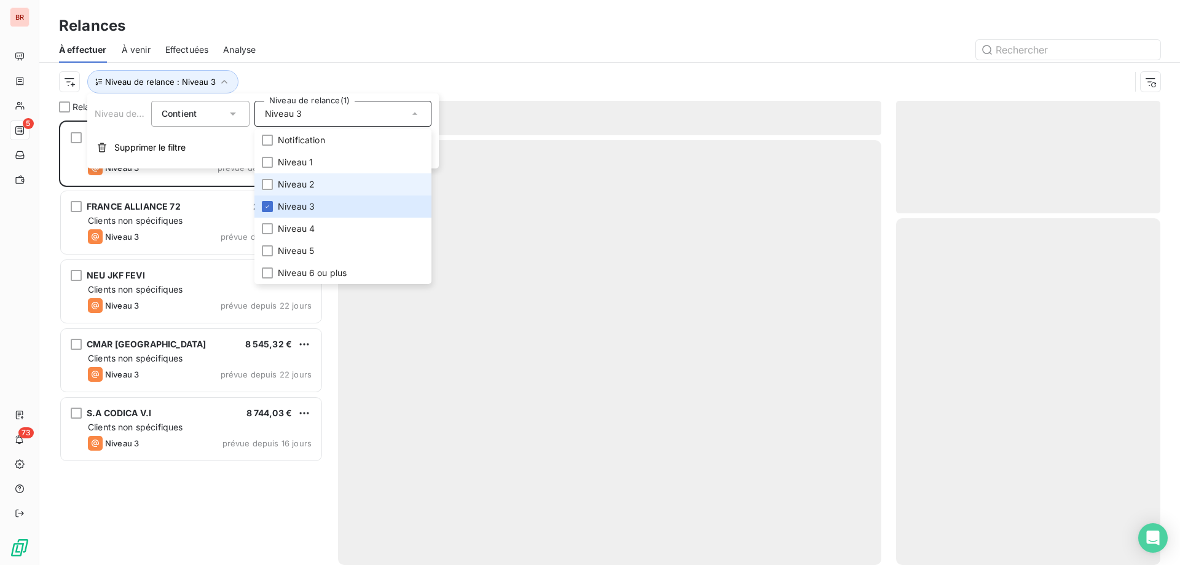
scroll to position [435, 255]
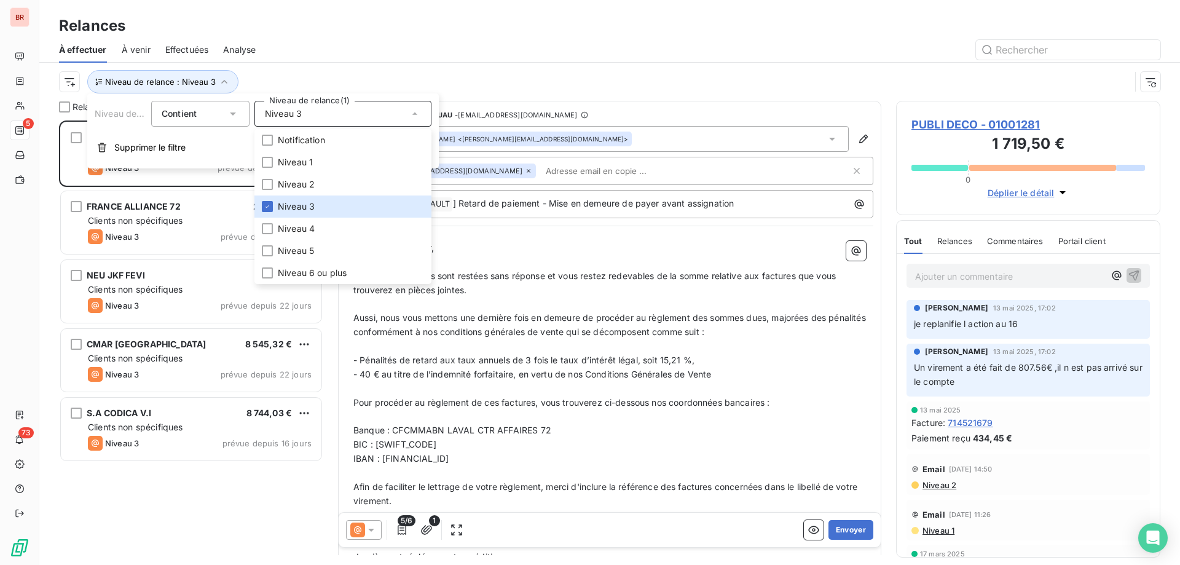
click at [312, 36] on div "Relances" at bounding box center [609, 26] width 1140 height 22
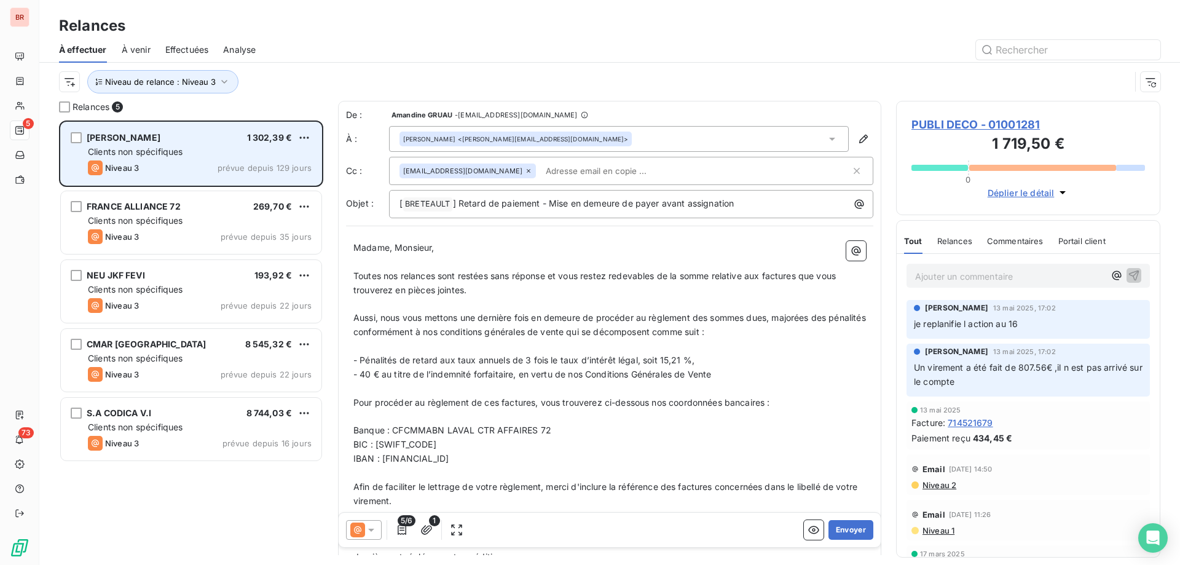
click at [207, 144] on div "PUBLI DECO 1 302,39 € Clients non spécifiques Niveau 3 prévue depuis 129 jours" at bounding box center [191, 153] width 260 height 63
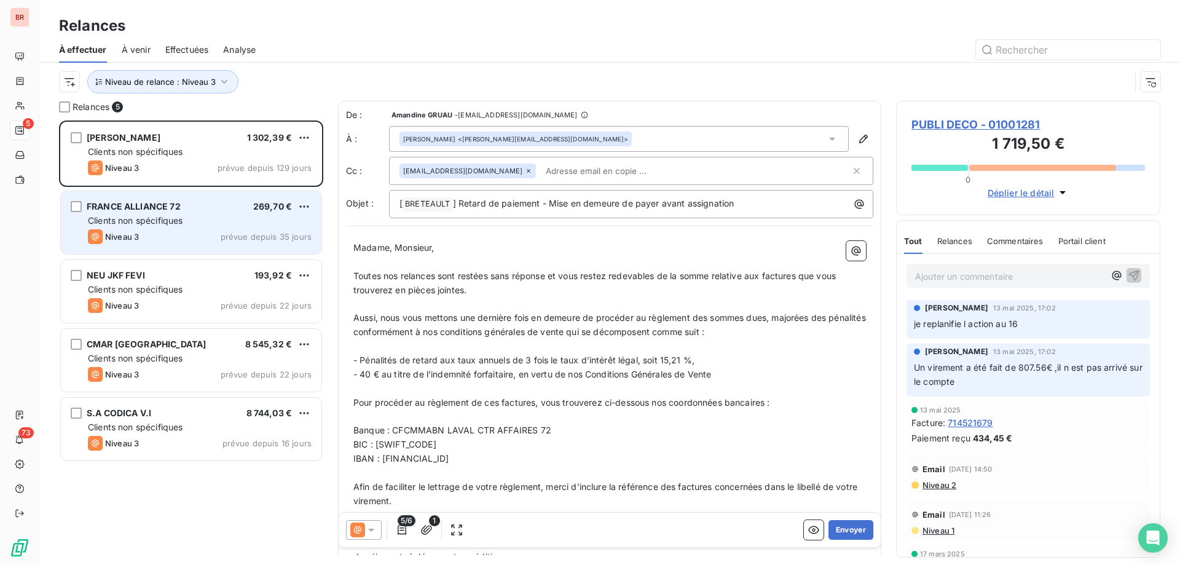
click at [201, 216] on div "Clients non spécifiques" at bounding box center [200, 220] width 224 height 12
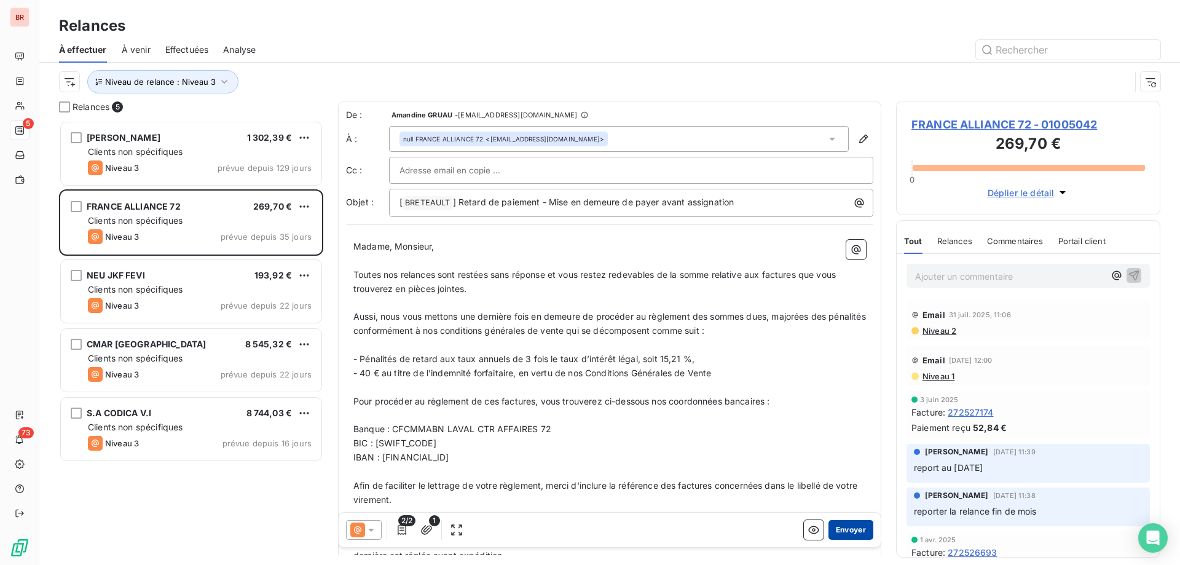
click at [831, 525] on button "Envoyer" at bounding box center [850, 530] width 45 height 20
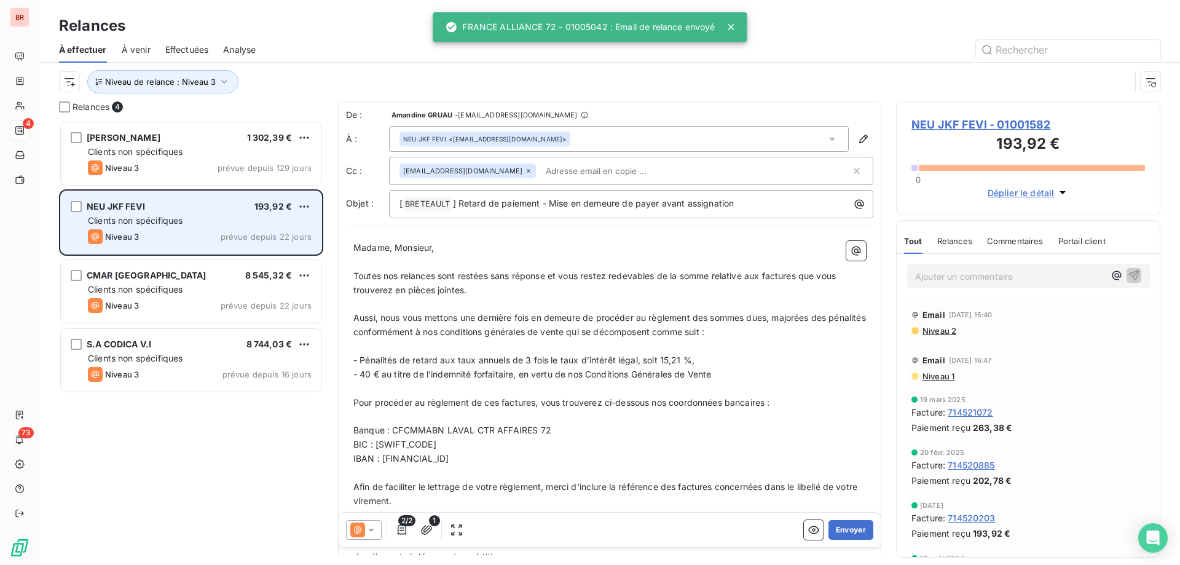
click at [219, 212] on div "NEU JKF FEVI 193,92 € Clients non spécifiques Niveau 3 prévue depuis 22 jours" at bounding box center [191, 222] width 260 height 63
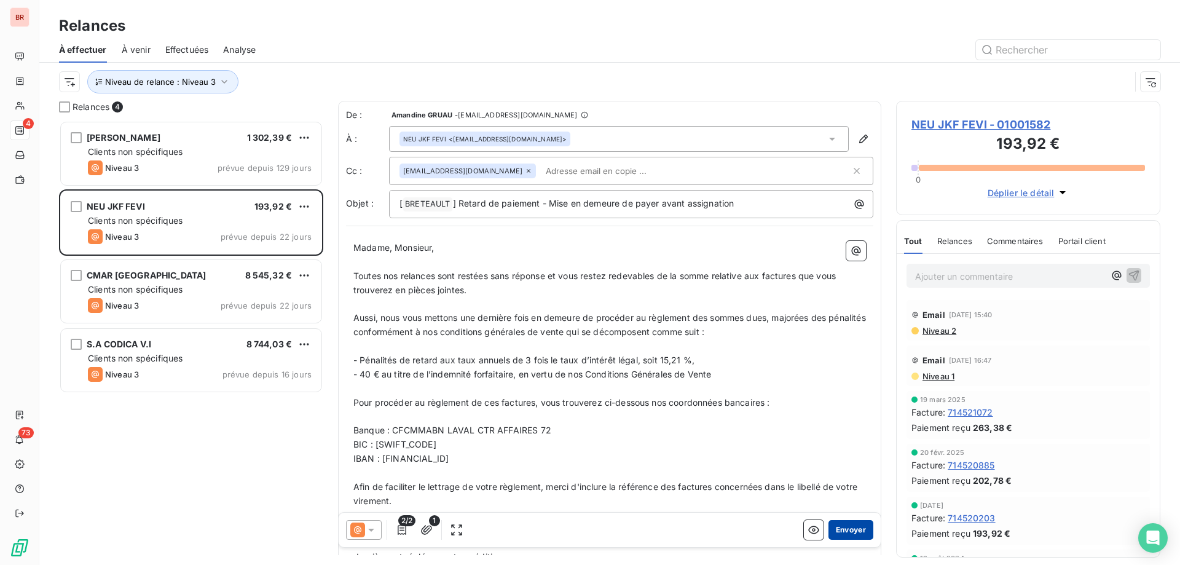
click at [834, 533] on button "Envoyer" at bounding box center [850, 530] width 45 height 20
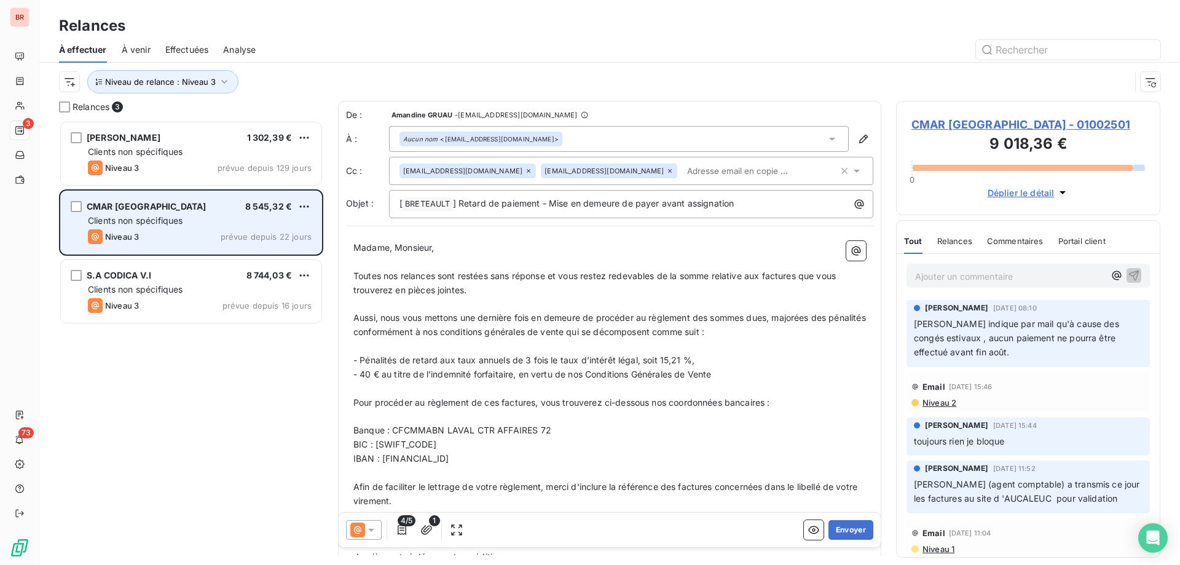
click at [191, 209] on div "CMAR BRETAGNE 8 545,32 €" at bounding box center [200, 206] width 224 height 11
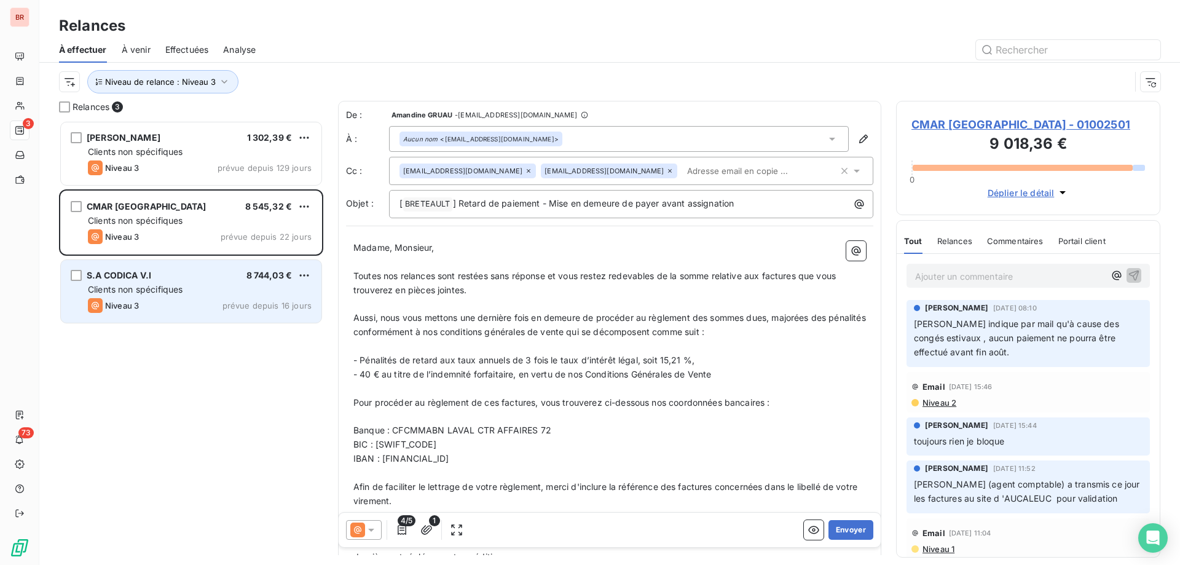
click at [194, 296] on div "S.A CODICA V.I 8 744,03 € Clients non spécifiques Niveau 3 prévue depuis 16 jou…" at bounding box center [191, 291] width 260 height 63
